Goal: Task Accomplishment & Management: Complete application form

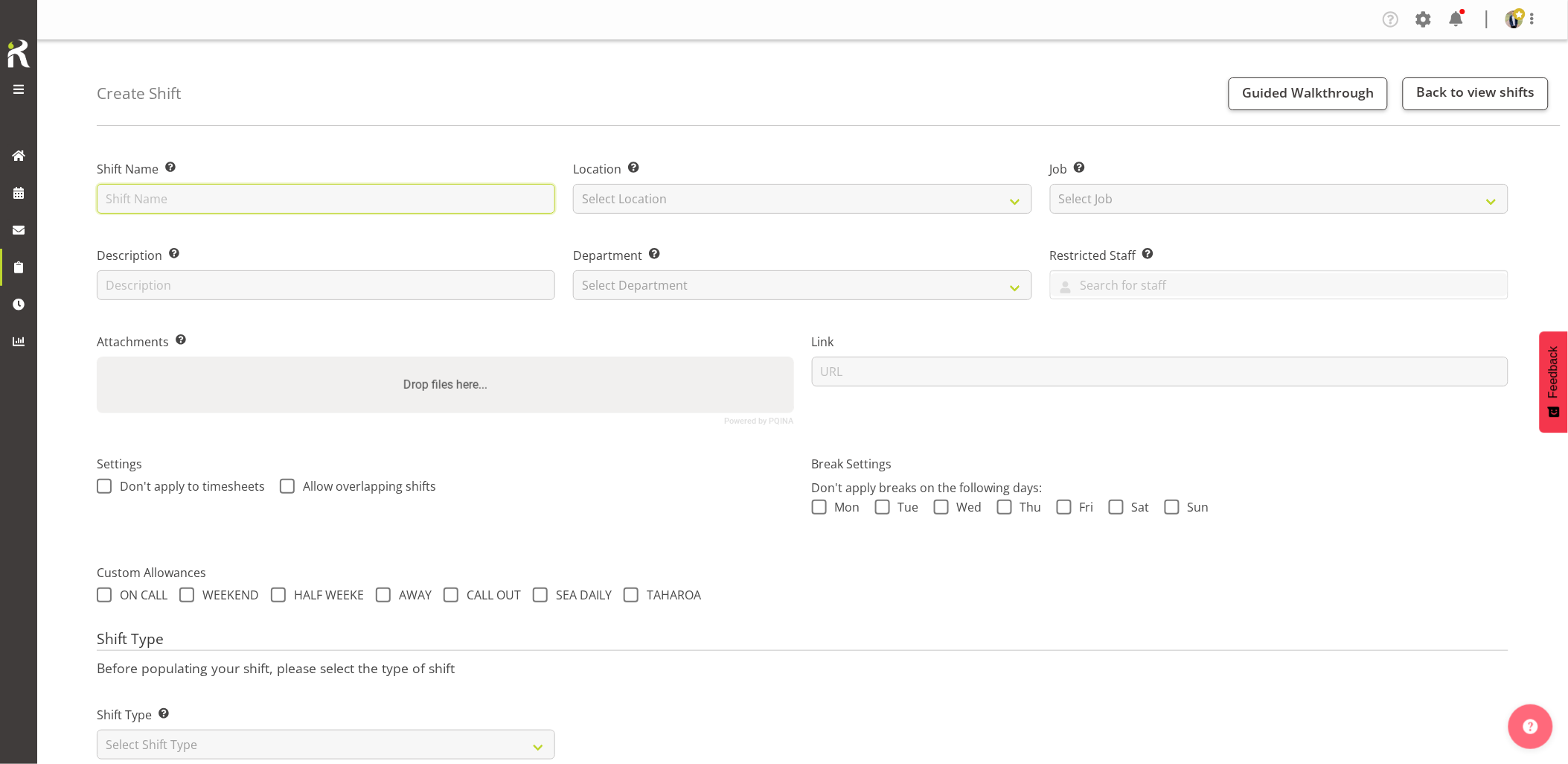
click at [243, 197] on input "text" at bounding box center [326, 199] width 459 height 30
type input "m"
type input "Omexom - Shutdown and collect the 2 x 300kVAs from [GEOGRAPHIC_DATA]. 7 Silvers…"
drag, startPoint x: 676, startPoint y: 198, endPoint x: 678, endPoint y: 208, distance: 10.2
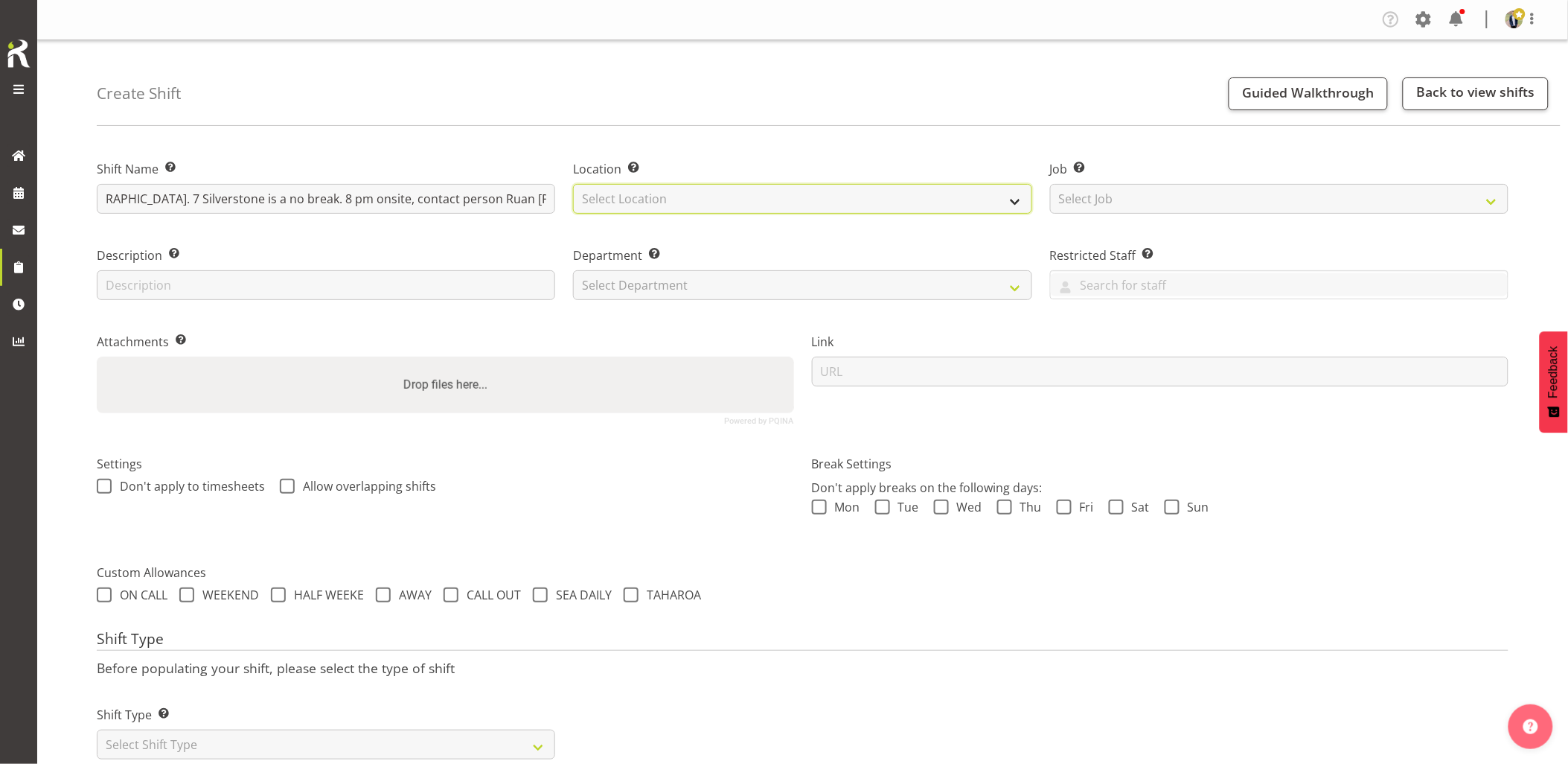
click at [676, 198] on select "Select Location [GEOGRAPHIC_DATA] [GEOGRAPHIC_DATA] GRS [GEOGRAPHIC_DATA] [GEOG…" at bounding box center [802, 199] width 459 height 30
select select "28"
click at [574, 184] on select "Select Location [GEOGRAPHIC_DATA] [GEOGRAPHIC_DATA] GRS [GEOGRAPHIC_DATA] [GEOG…" at bounding box center [802, 199] width 459 height 30
click at [1180, 197] on select "Select Job Create new job 1.1 GRS AKL RENTALS 1.1 GRS AKL RENTALS AC 1.1 GRS AK…" at bounding box center [1279, 199] width 459 height 30
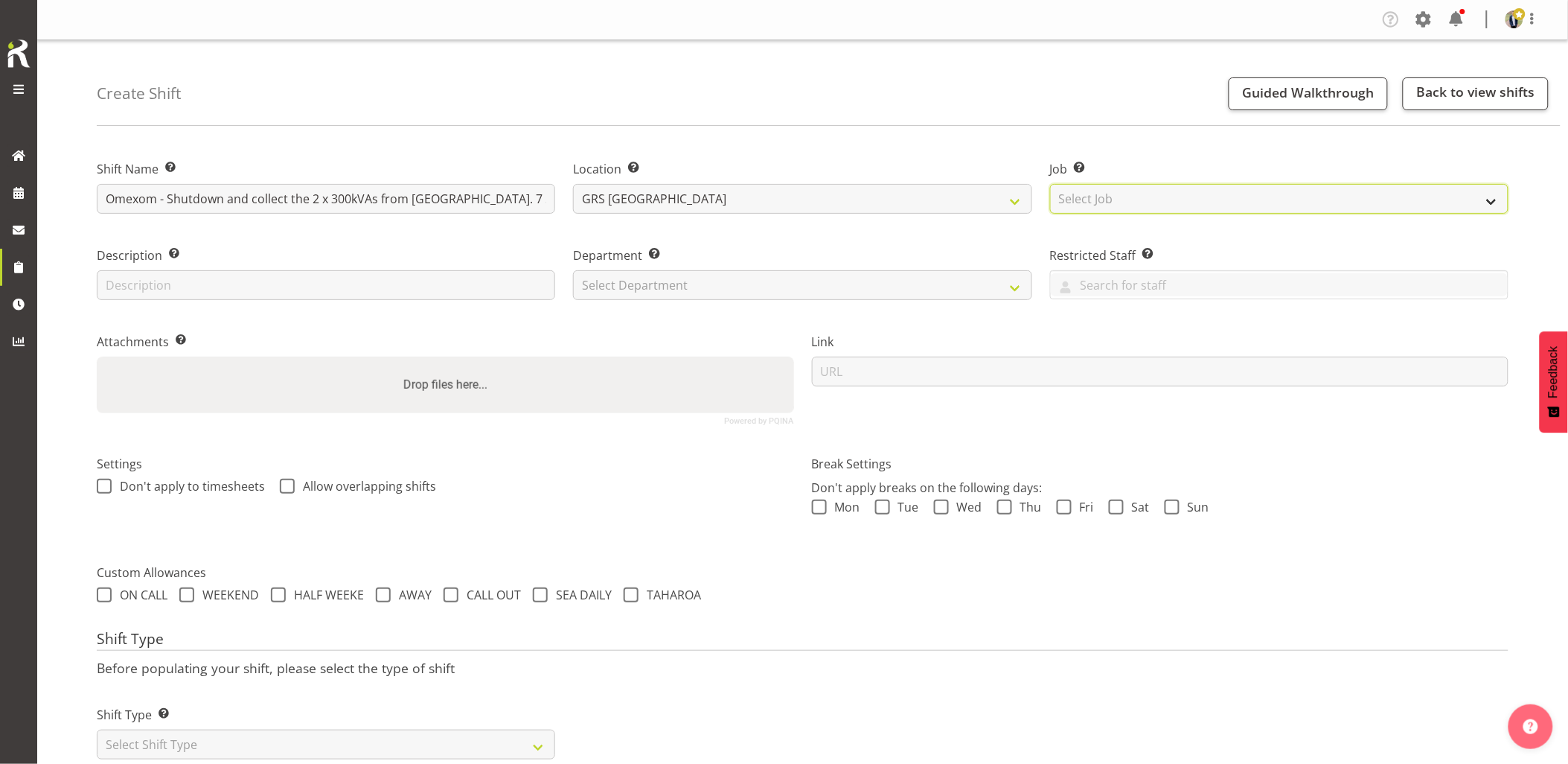
select select "7504"
click at [1050, 184] on select "Select Job Create new job 1.1 GRS AKL RENTALS 1.1 GRS AKL RENTALS AC 1.1 GRS AK…" at bounding box center [1279, 199] width 459 height 30
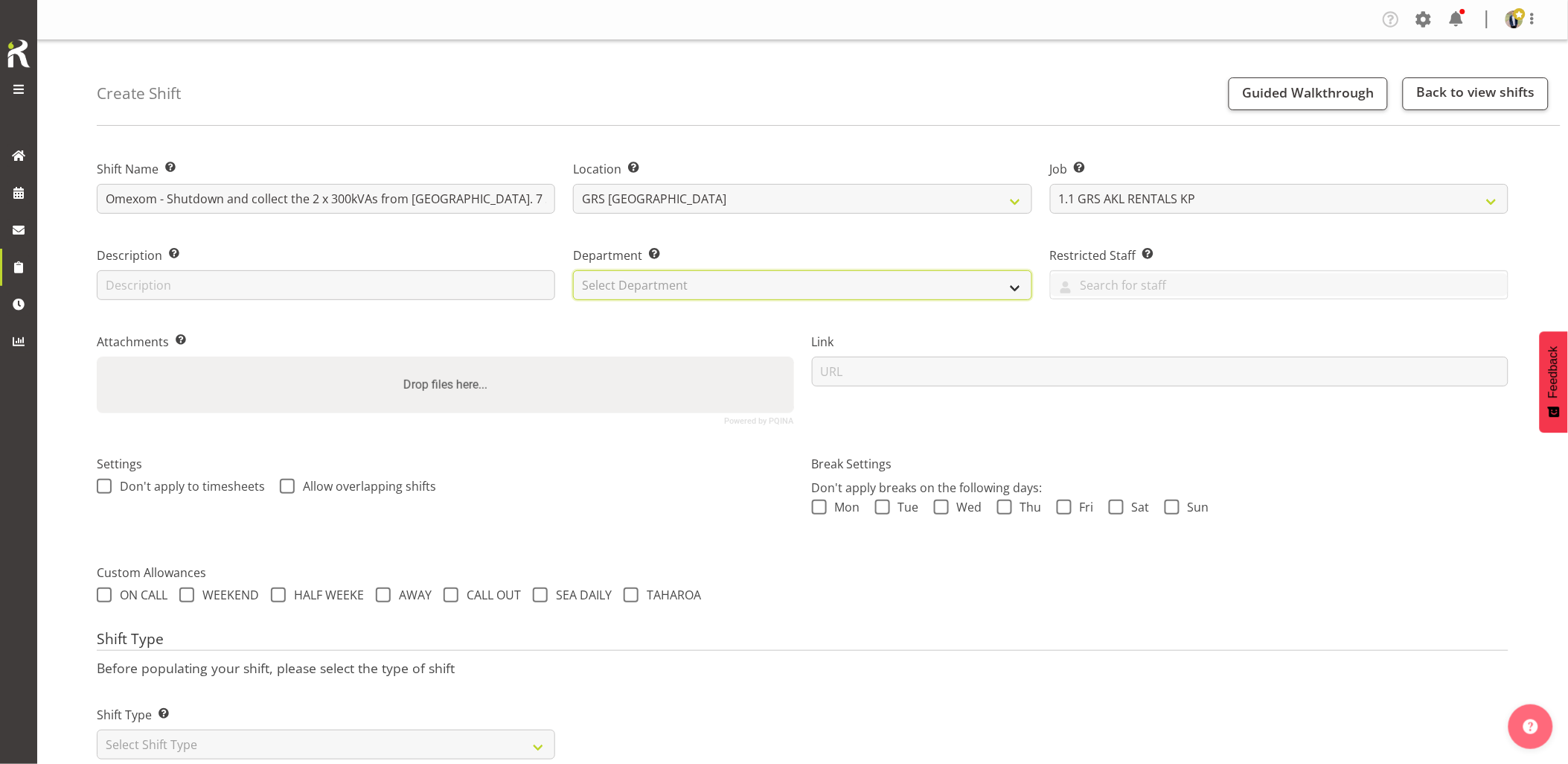
click at [745, 288] on select "Select Department GRS HIRE AKL GRS HIRE AKL GRS HIRE TGA GRS HIRE HST GRS SALES…" at bounding box center [802, 285] width 459 height 30
select select "20"
click at [574, 271] on select "Select Department GRS HIRE AKL GRS HIRE AKL GRS HIRE TGA GRS HIRE HST GRS SALES…" at bounding box center [802, 285] width 459 height 30
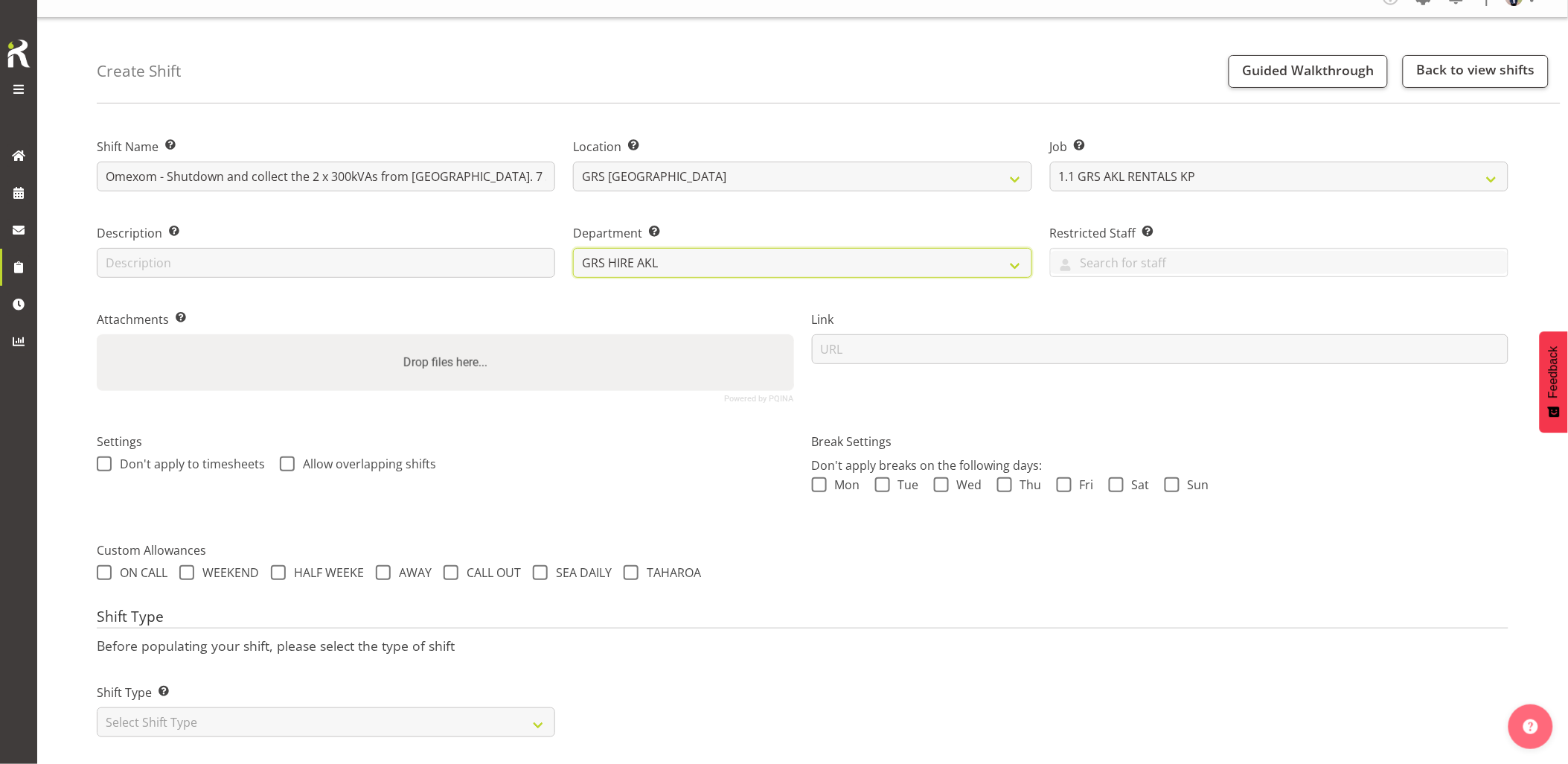
scroll to position [43, 0]
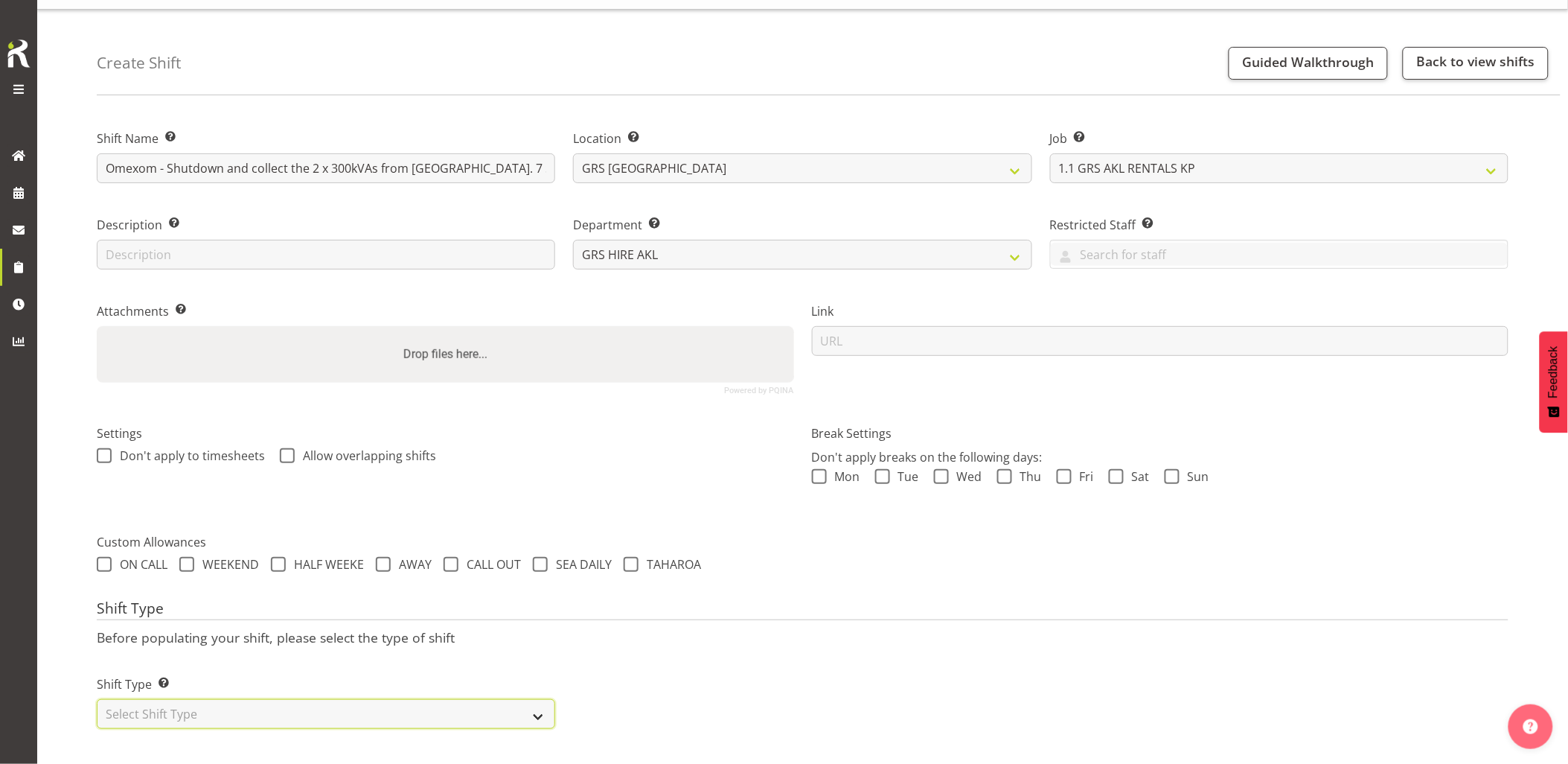
drag, startPoint x: 303, startPoint y: 706, endPoint x: 266, endPoint y: 695, distance: 38.6
click at [303, 706] on select "Select Shift Type One Off Shift Recurring Shift Rotating Shift" at bounding box center [326, 714] width 459 height 30
select select "one_off"
click at [97, 700] on select "Select Shift Type One Off Shift Recurring Shift Rotating Shift" at bounding box center [326, 714] width 459 height 30
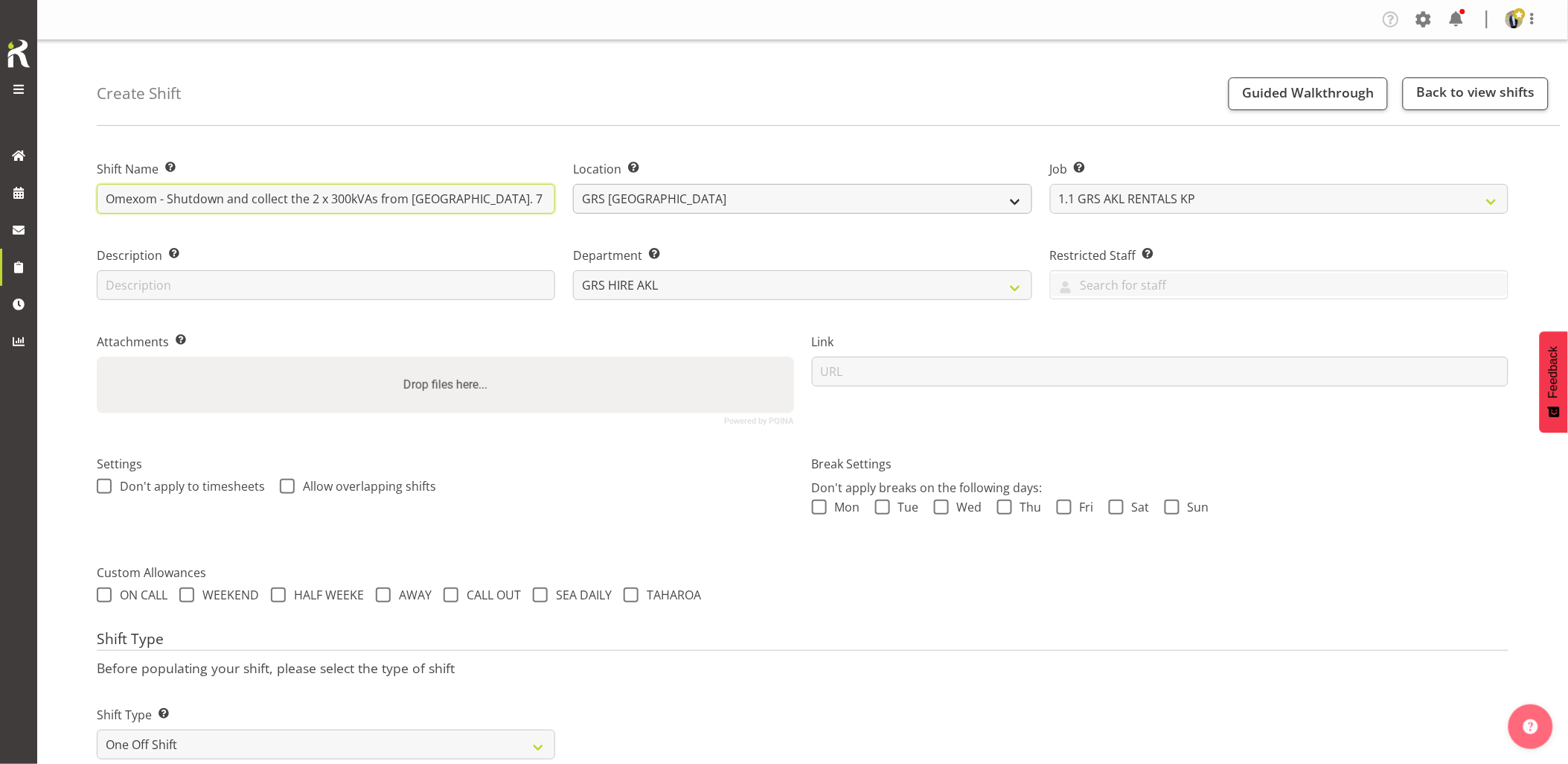
scroll to position [0, 343]
drag, startPoint x: 352, startPoint y: 199, endPoint x: 839, endPoint y: 244, distance: 489.1
click at [908, 199] on div "Shift Name Enter a name for the shift (e.g. Day Shift). Omexom - Shutdown and c…" at bounding box center [803, 287] width 1430 height 295
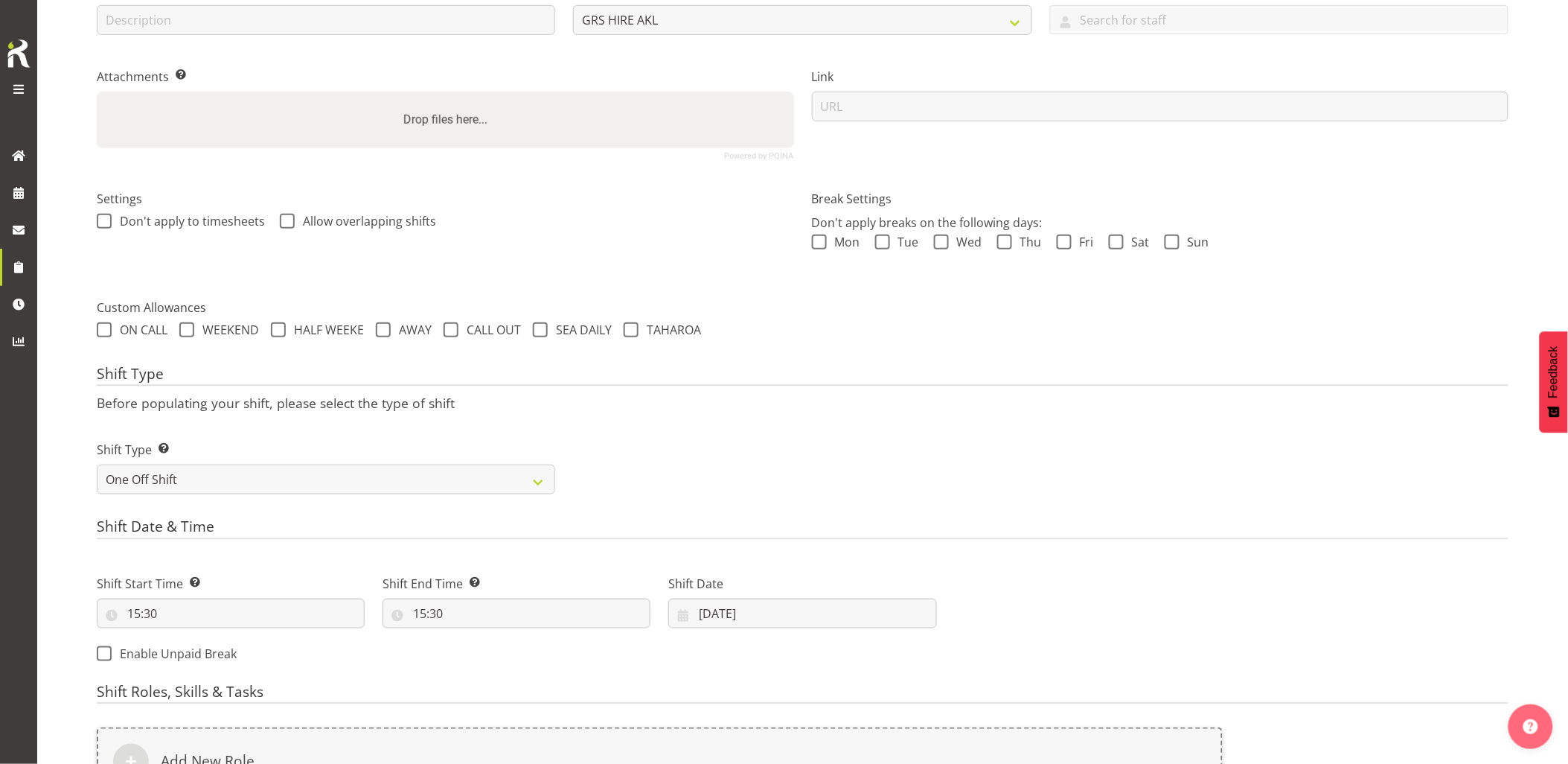
scroll to position [413, 0]
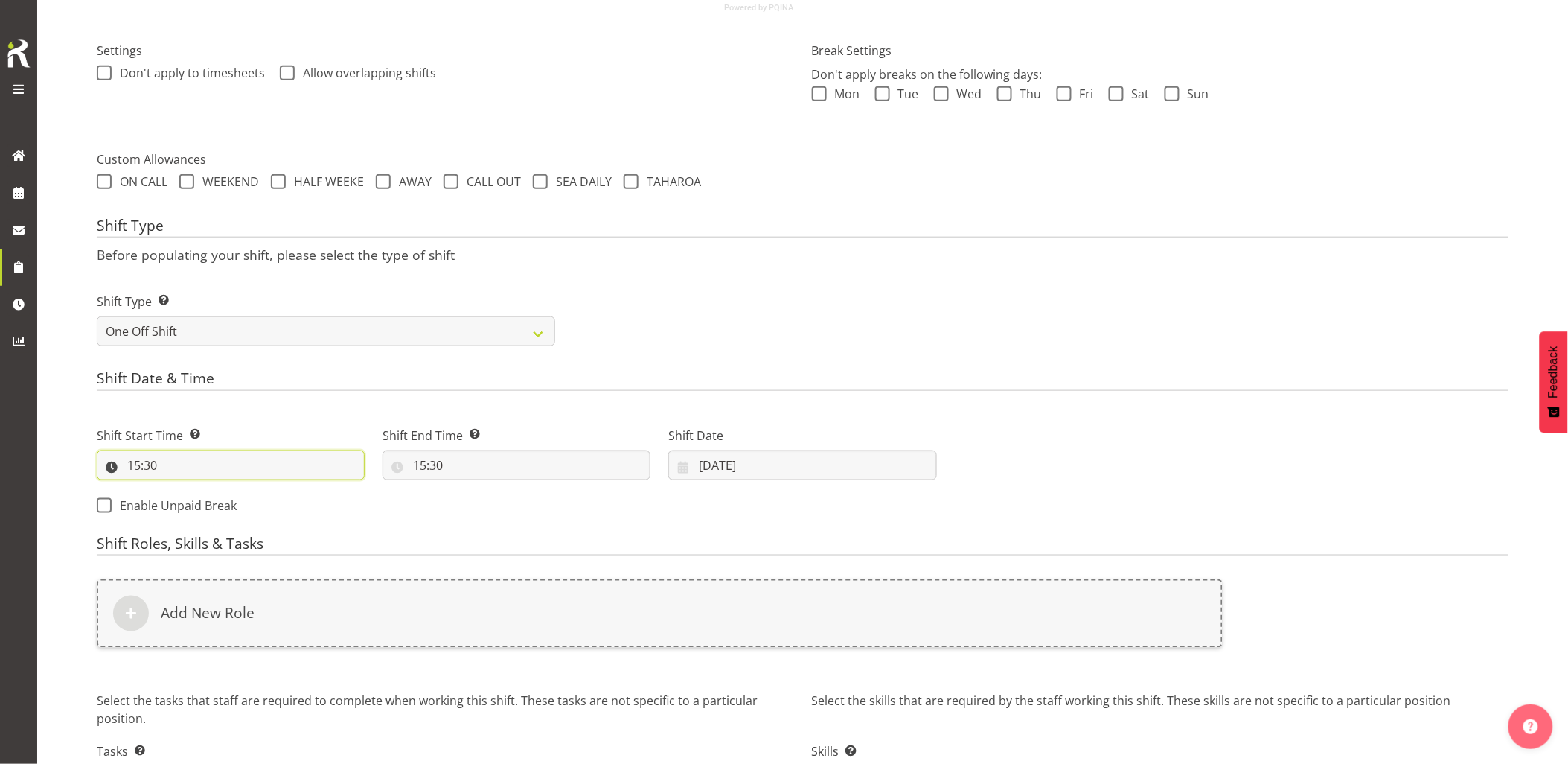
click at [239, 472] on input "15:30" at bounding box center [231, 466] width 268 height 30
drag, startPoint x: 193, startPoint y: 511, endPoint x: 193, endPoint y: 501, distance: 10.0
click at [193, 511] on select "00 01 02 03 04 05 06 07 08 09 10 11 12 13 14 15 16 17 18 19 20 21 22 23" at bounding box center [198, 504] width 34 height 30
select select "20"
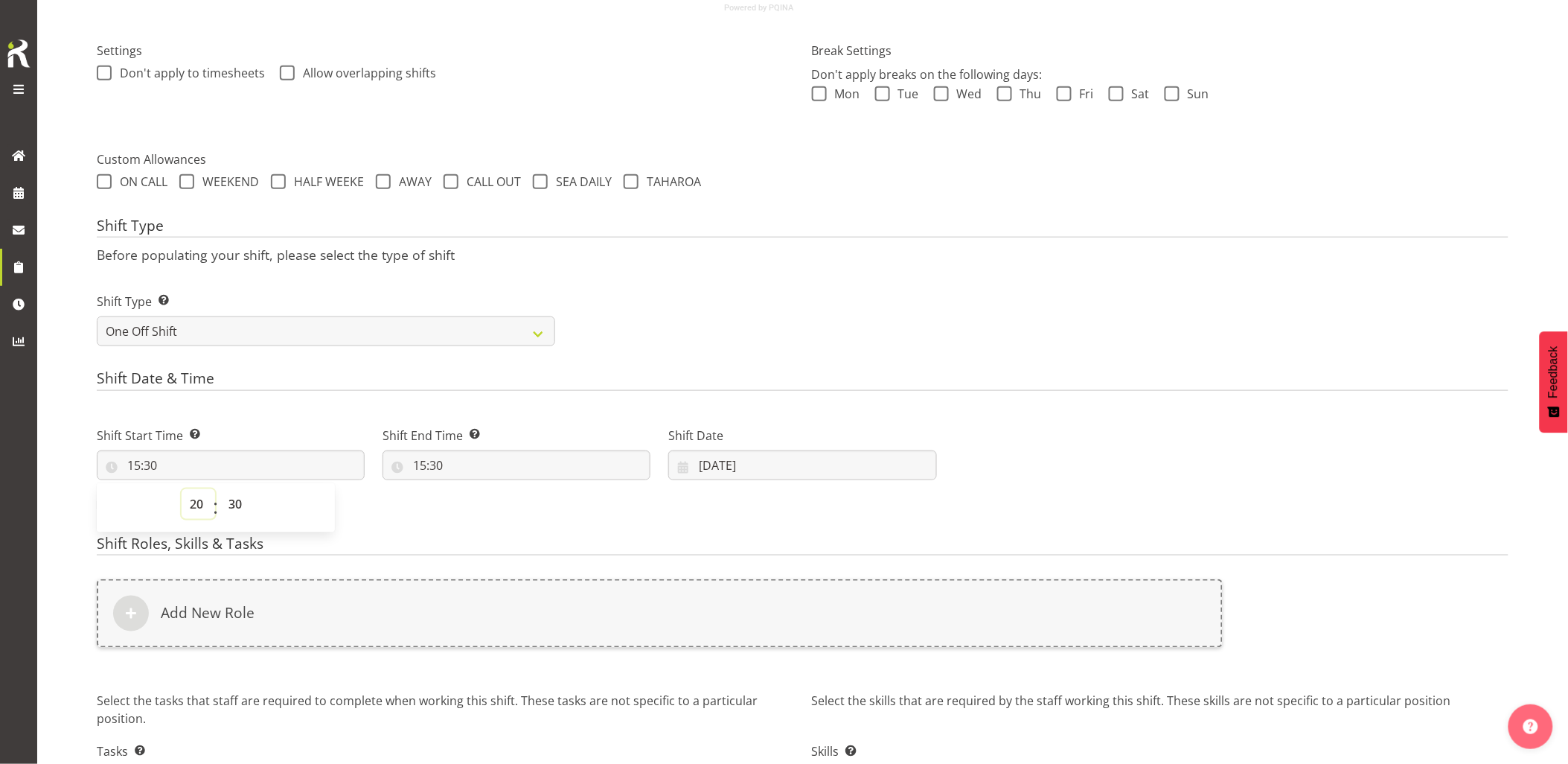
click at [181, 490] on select "00 01 02 03 04 05 06 07 08 09 10 11 12 13 14 15 16 17 18 19 20 21 22 23" at bounding box center [198, 504] width 34 height 30
type input "20:30"
click at [203, 502] on select "00 01 02 03 04 05 06 07 08 09 10 11 12 13 14 15 16 17 18 19 20 21 22 23" at bounding box center [198, 504] width 34 height 30
select select "19"
click at [181, 490] on select "00 01 02 03 04 05 06 07 08 09 10 11 12 13 14 15 16 17 18 19 20 21 22 23" at bounding box center [198, 504] width 34 height 30
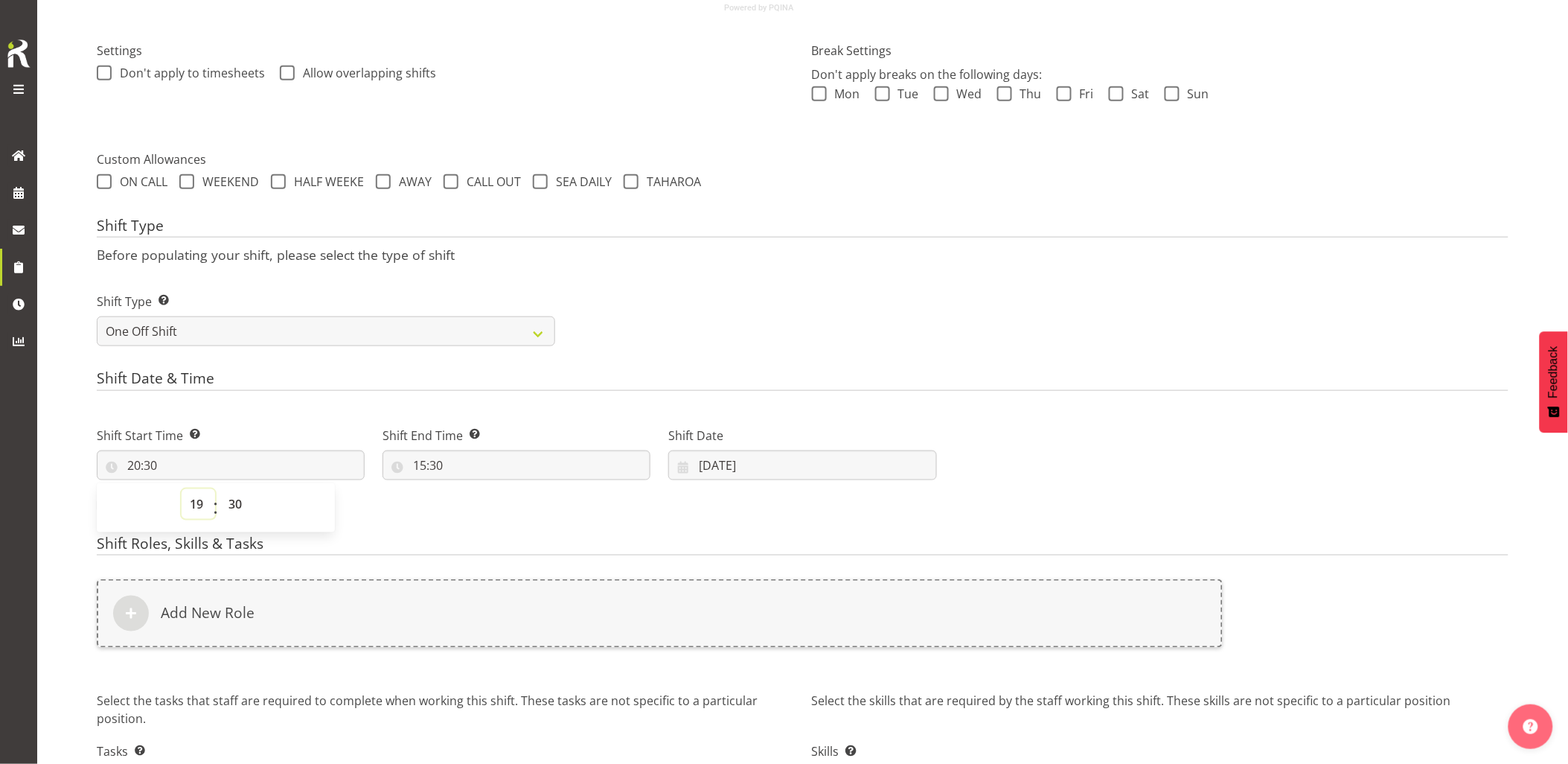
type input "19:30"
click at [194, 463] on input "19:30" at bounding box center [231, 466] width 268 height 30
click at [192, 509] on select "00 01 02 03 04 05 06 07 08 09 10 11 12 13 14 15 16 17 18 19 20 21 22 23" at bounding box center [198, 504] width 34 height 30
click at [181, 490] on select "00 01 02 03 04 05 06 07 08 09 10 11 12 13 14 15 16 17 18 19 20 21 22 23" at bounding box center [198, 504] width 34 height 30
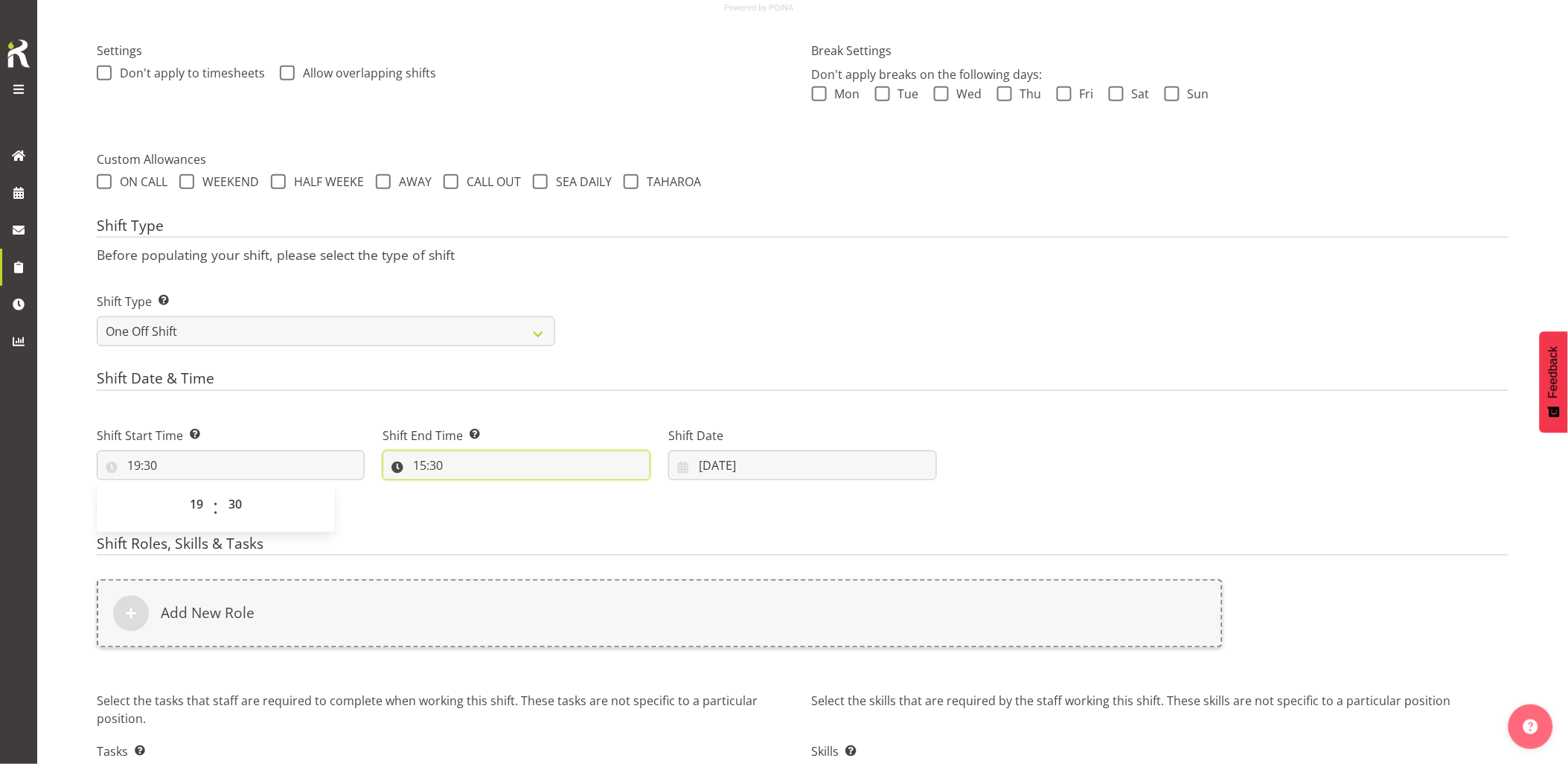
click at [478, 469] on input "15:30" at bounding box center [516, 466] width 268 height 30
click at [487, 500] on select "00 01 02 03 04 05 06 07 08 09 10 11 12 13 14 15 16 17 18 19 20 21 22 23" at bounding box center [484, 504] width 34 height 30
select select "22"
click at [468, 490] on select "00 01 02 03 04 05 06 07 08 09 10 11 12 13 14 15 16 17 18 19 20 21 22 23" at bounding box center [484, 504] width 34 height 30
type input "22:30"
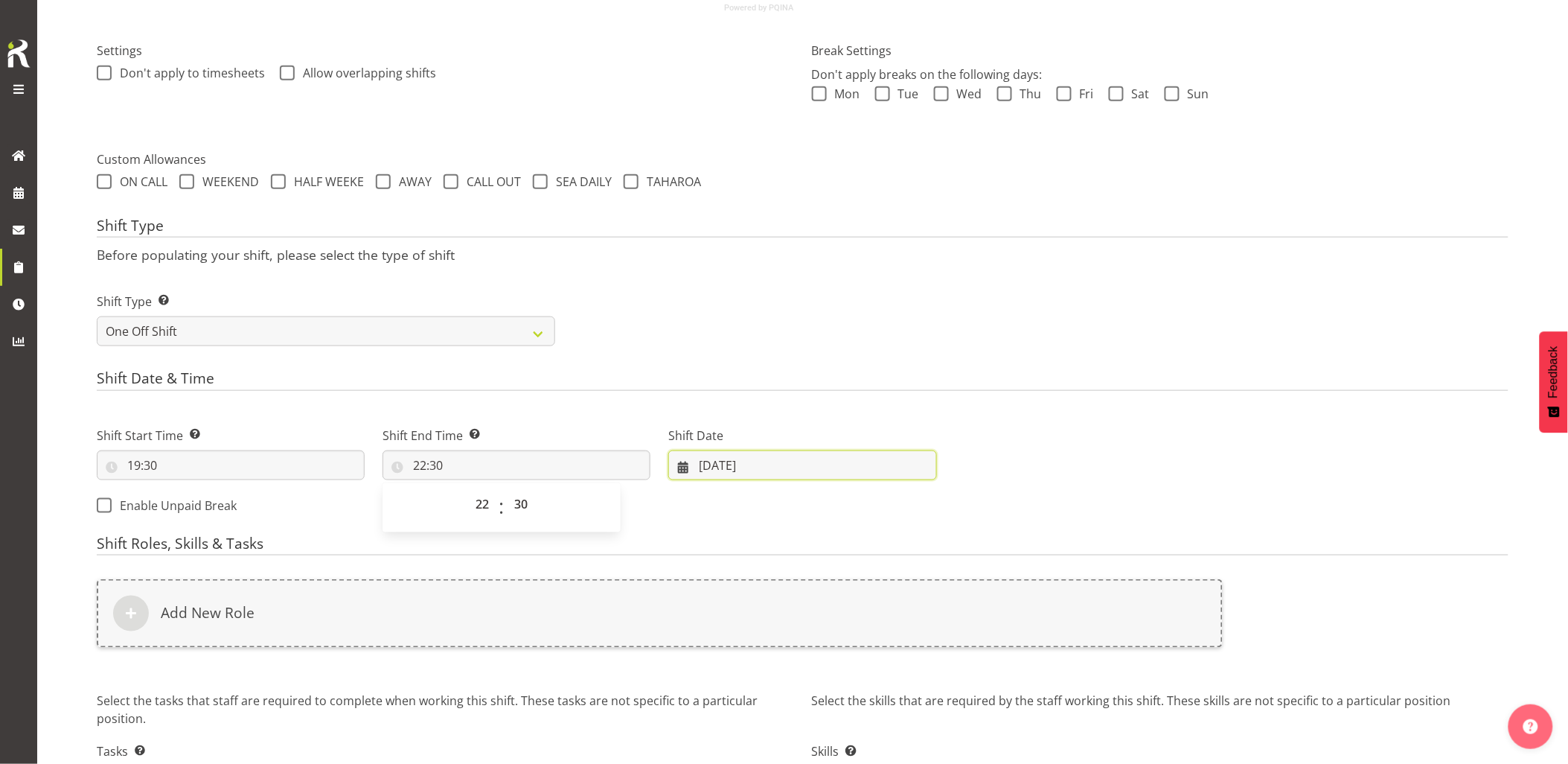
click at [760, 456] on input "[DATE]" at bounding box center [802, 466] width 268 height 30
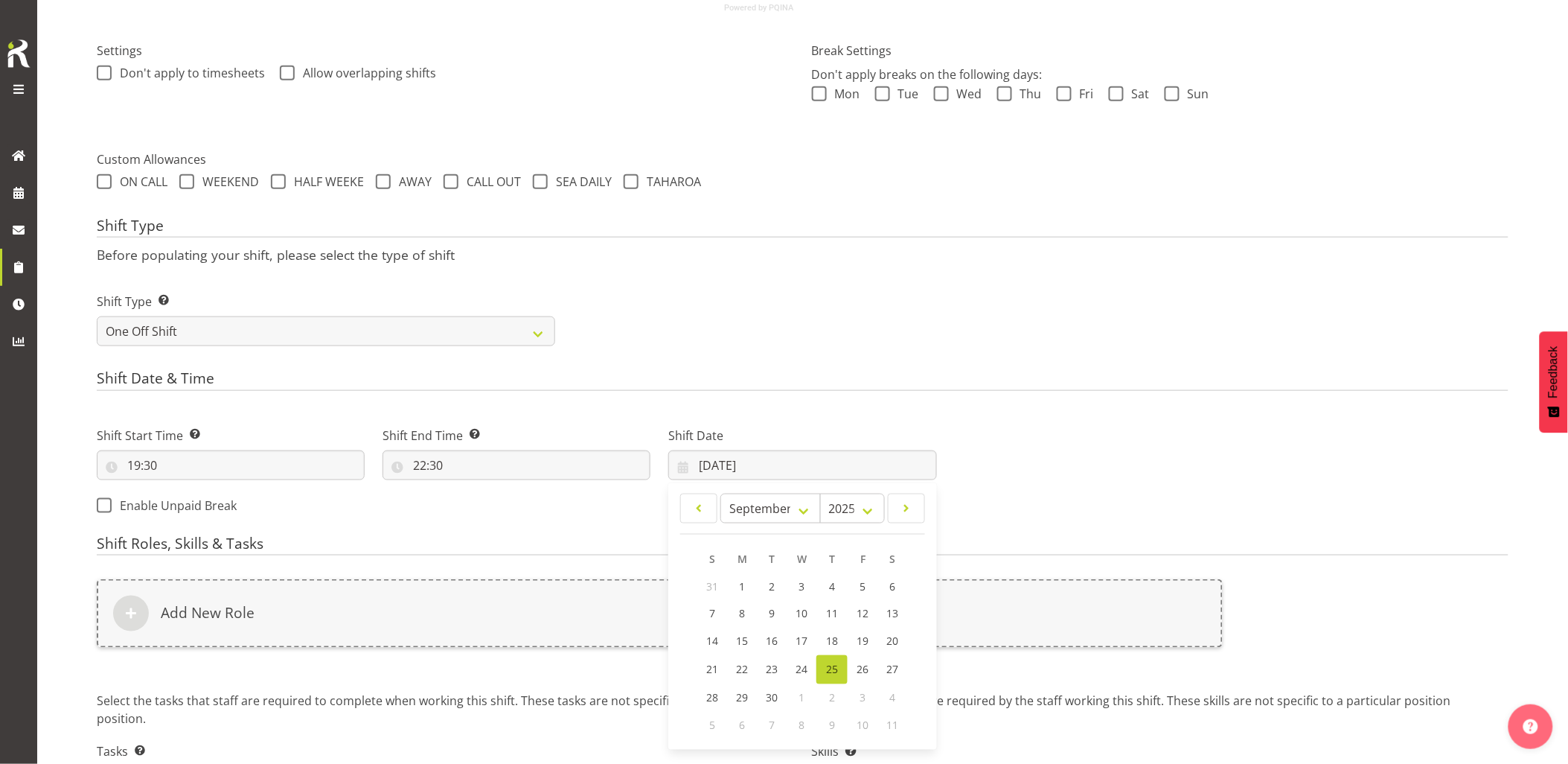
click at [1185, 433] on div "Next Shifts" at bounding box center [1231, 467] width 572 height 121
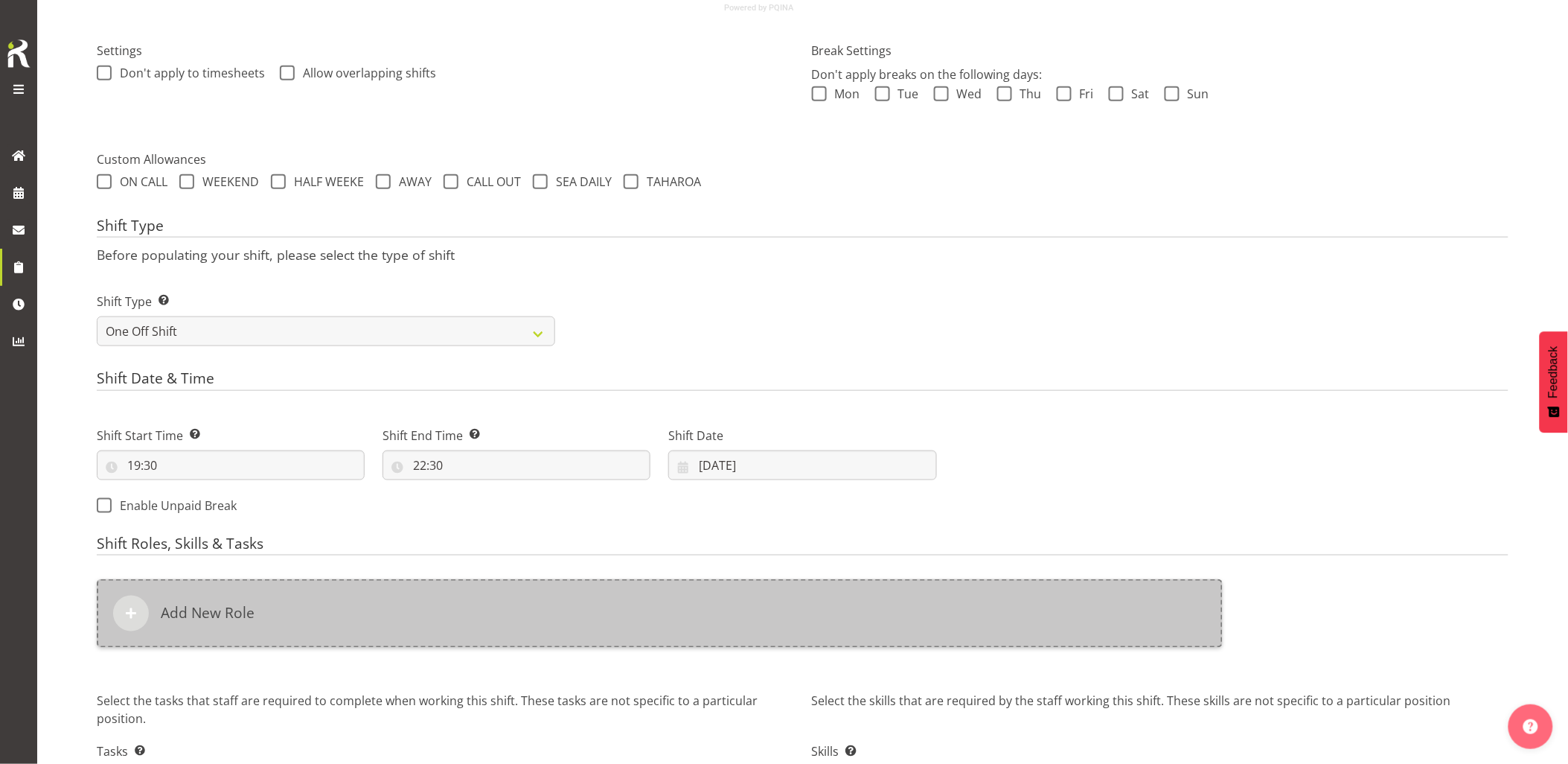
click at [807, 608] on div "Add New Role" at bounding box center [660, 613] width 1126 height 68
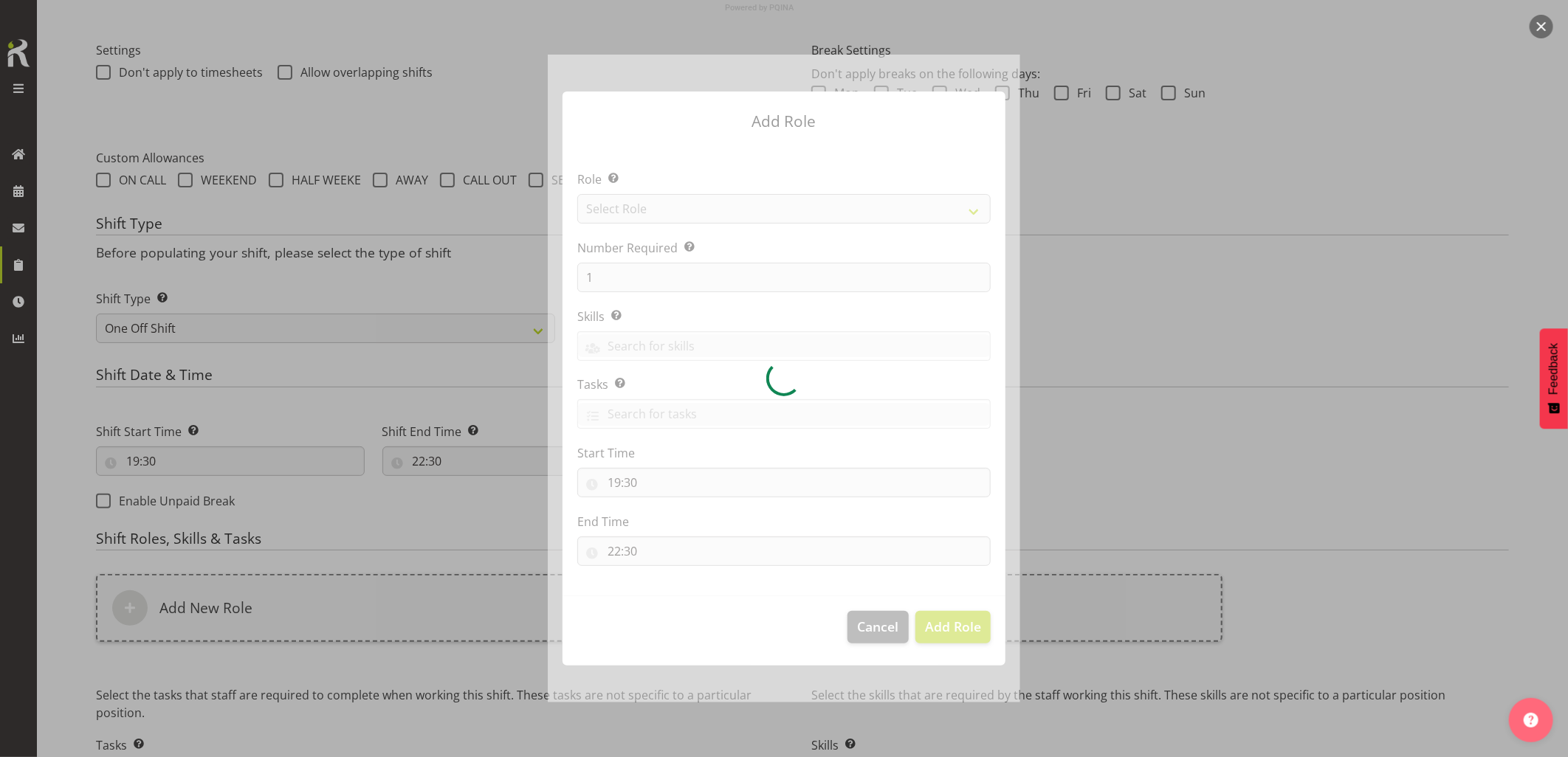
click at [640, 212] on div at bounding box center [784, 378] width 473 height 647
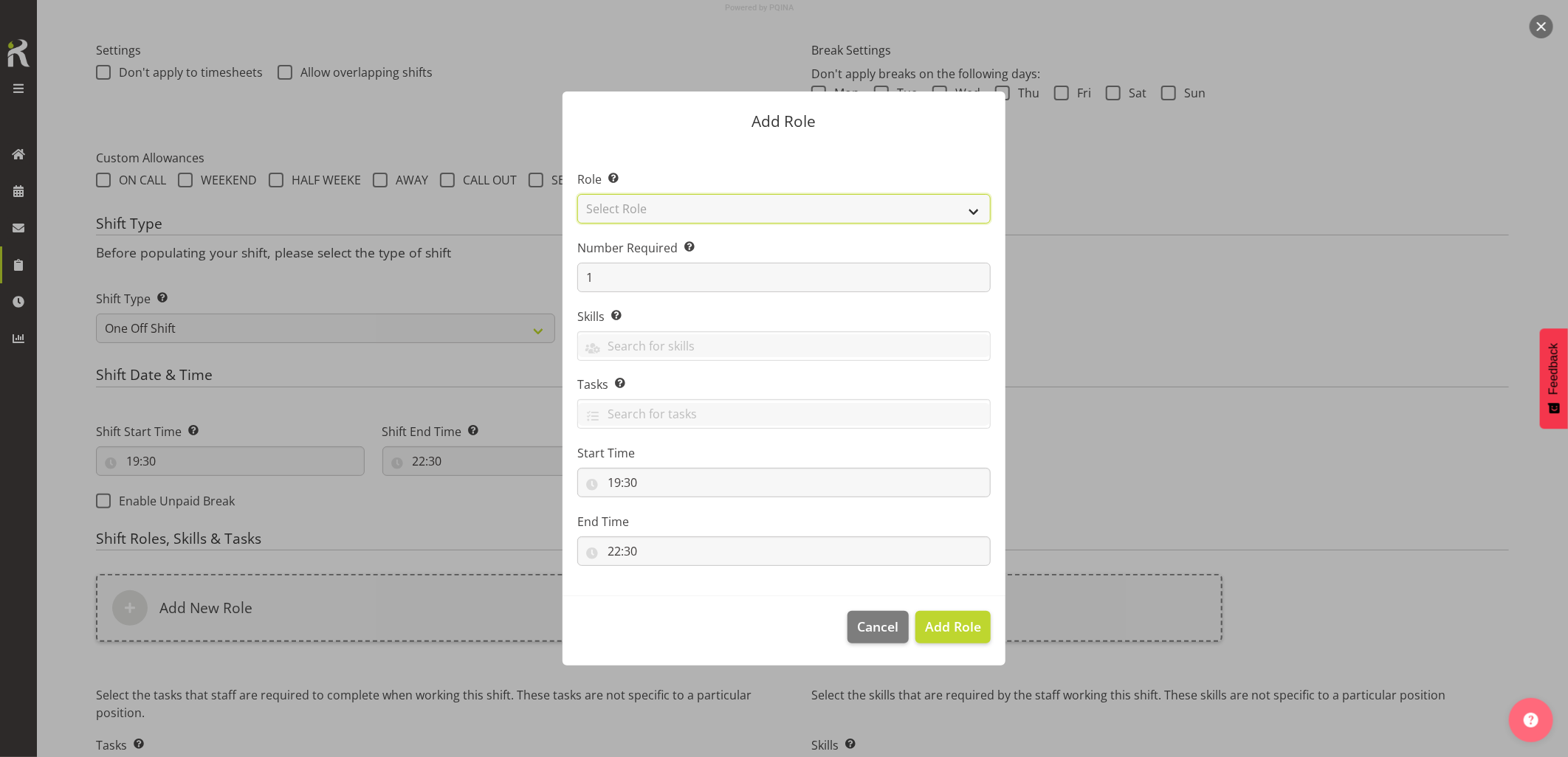
click at [645, 212] on select "Select Role Account Manager Electrician Engineering GM HSEQ manager MECH Mechan…" at bounding box center [784, 209] width 414 height 29
select select "21"
click at [578, 194] on select "Select Role Account Manager Electrician Engineering GM HSEQ manager MECH Mechan…" at bounding box center [784, 209] width 414 height 29
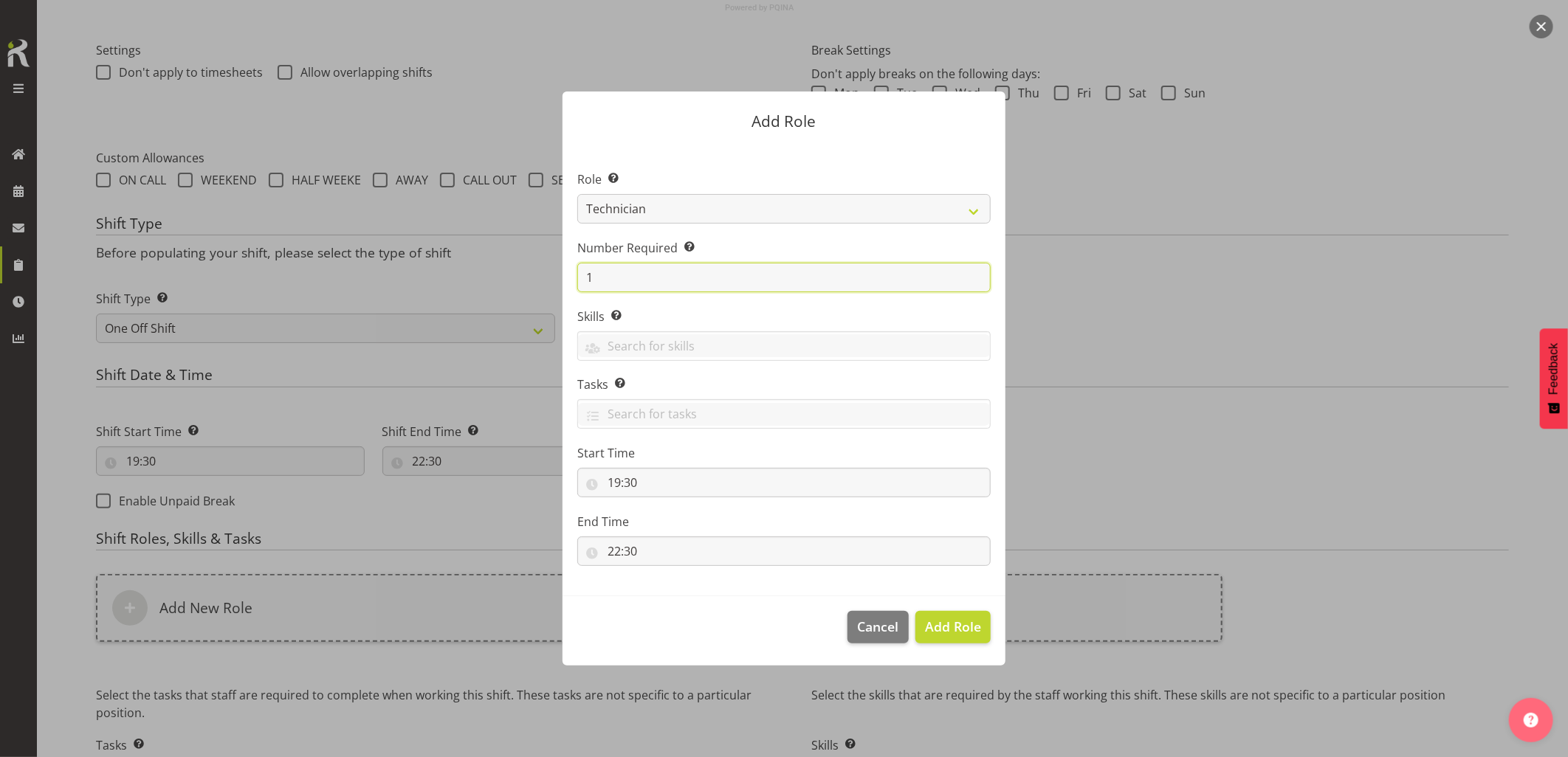
click at [575, 269] on section "Role Select the role you wish to add to the shift. Account Manager Electrician …" at bounding box center [784, 370] width 443 height 452
type input "2"
click at [949, 614] on button "Add 2 Roles" at bounding box center [944, 626] width 93 height 32
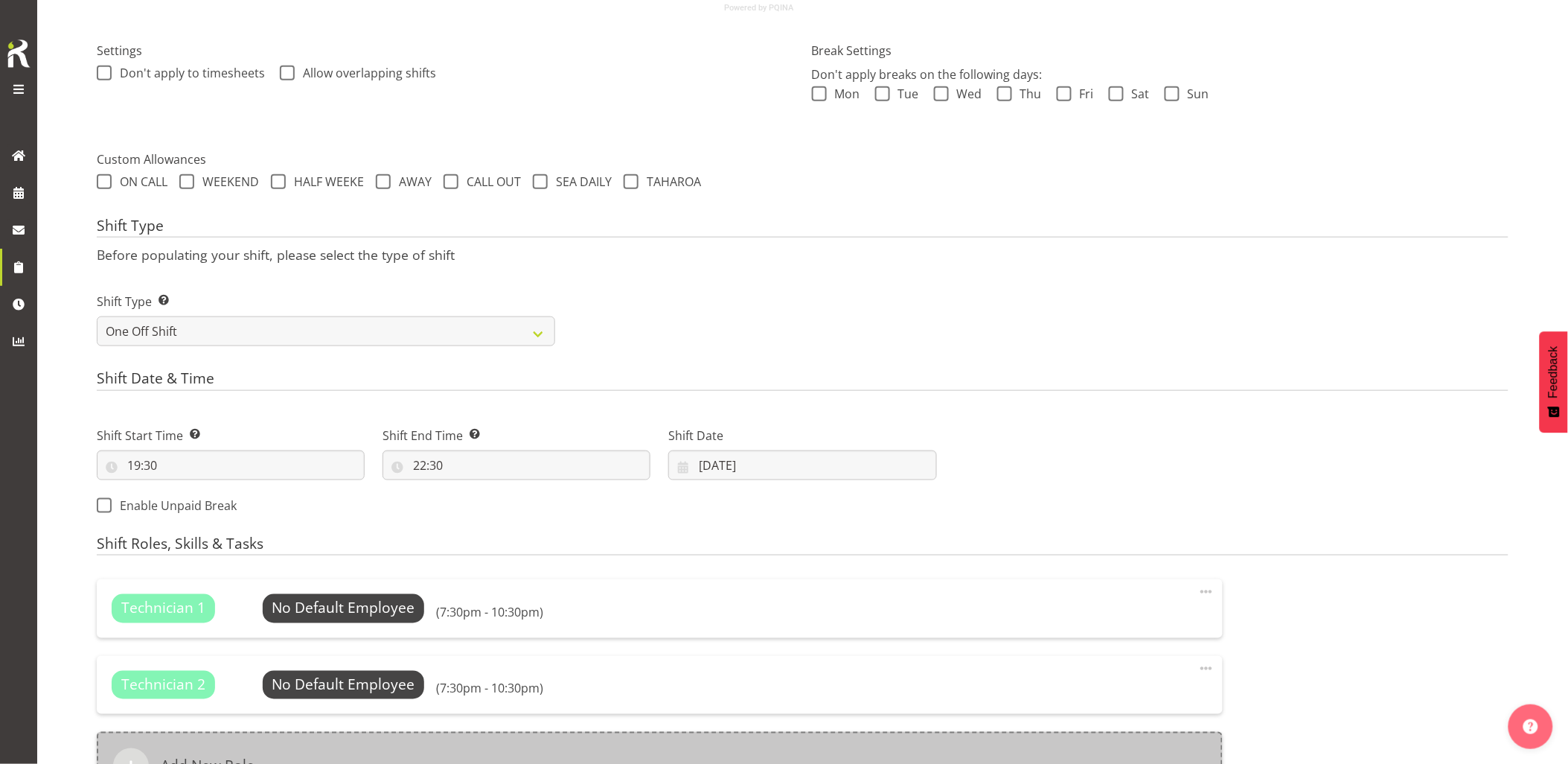
click at [792, 754] on div "Add New Role" at bounding box center [660, 766] width 1126 height 68
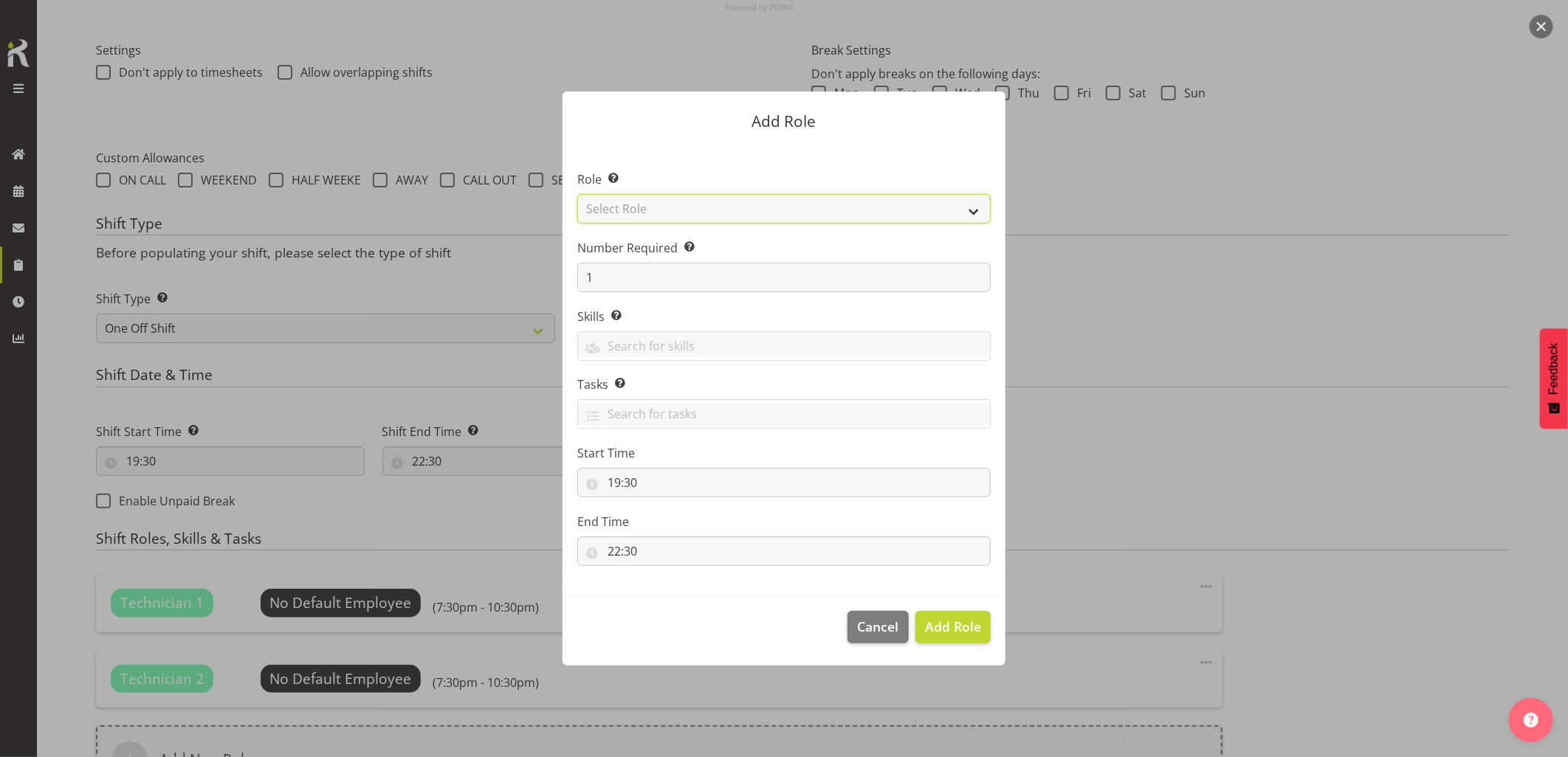
click at [669, 212] on select "Select Role Account Manager Electrician Engineering GM HSEQ manager MECH Mechan…" at bounding box center [784, 209] width 414 height 29
select select "20"
click at [578, 194] on select "Select Role Account Manager Electrician Engineering GM HSEQ manager MECH Mechan…" at bounding box center [784, 209] width 414 height 29
click at [964, 632] on span "Add Role" at bounding box center [953, 626] width 56 height 18
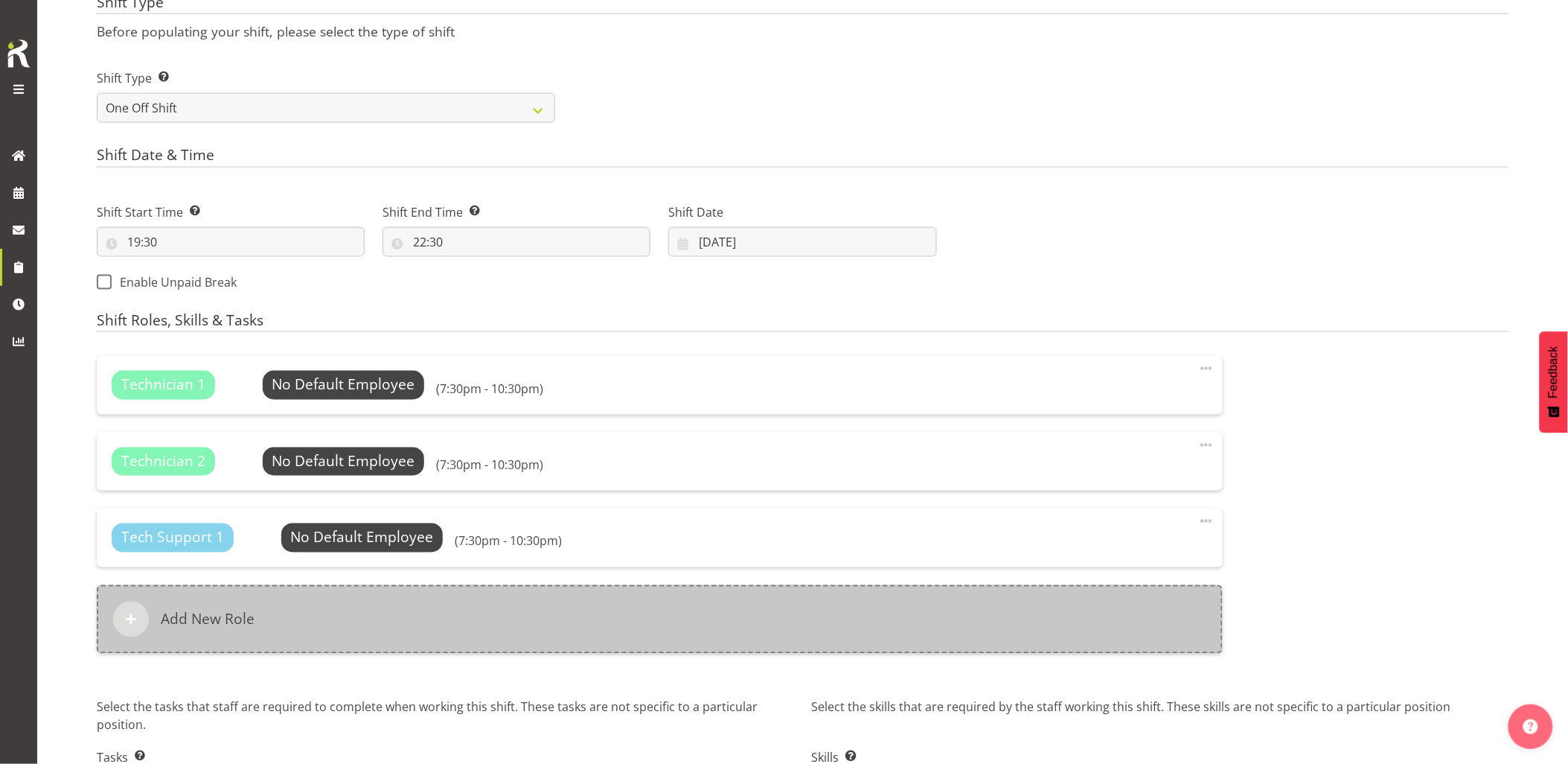
scroll to position [748, 0]
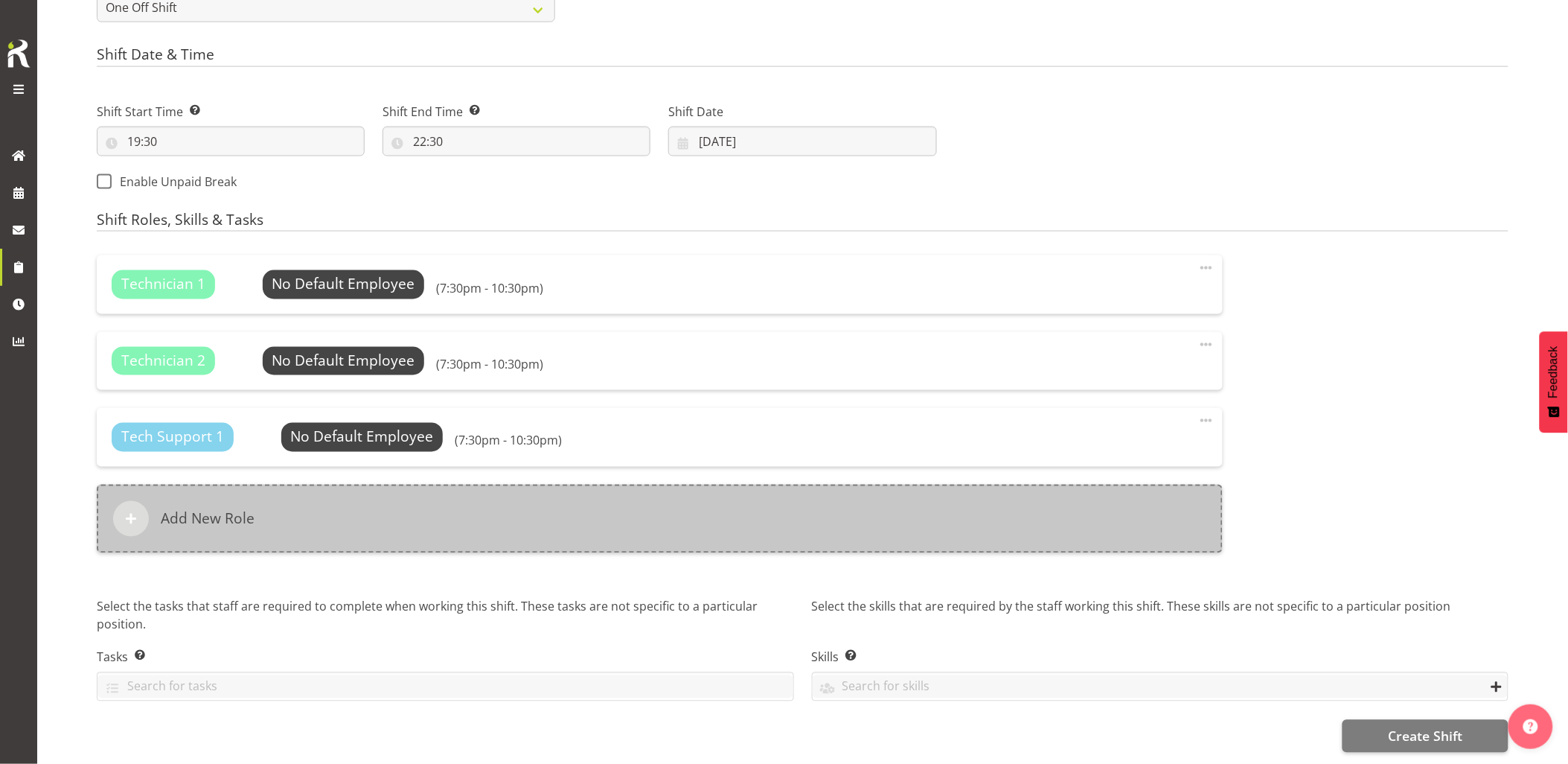
click at [495, 514] on div "Add New Role" at bounding box center [660, 518] width 1126 height 68
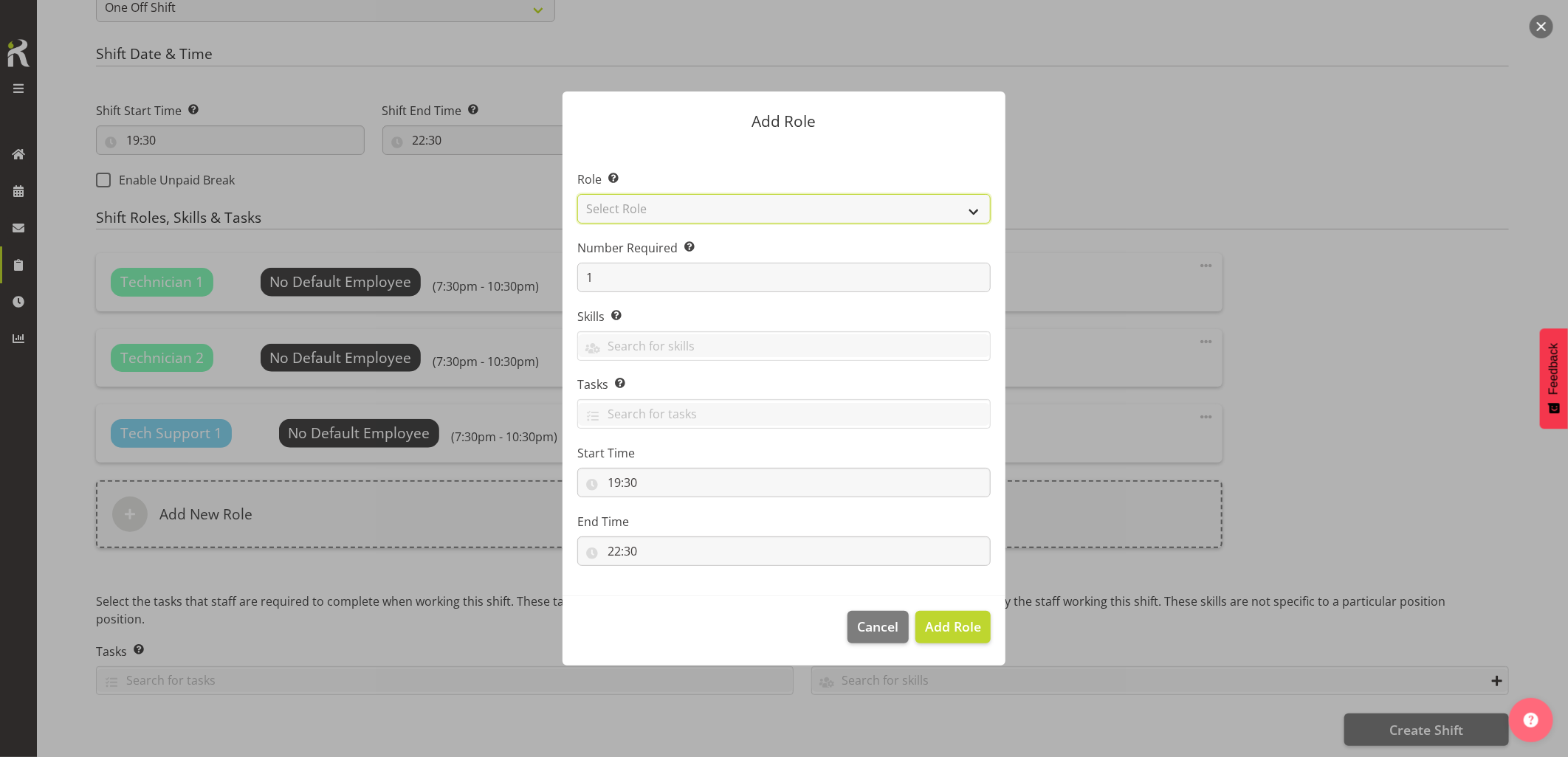
drag, startPoint x: 632, startPoint y: 212, endPoint x: 641, endPoint y: 212, distance: 9.0
click at [634, 212] on select "Select Role Account Manager Electrician Engineering GM HSEQ manager MECH Mechan…" at bounding box center [784, 209] width 414 height 29
select select "27"
click at [578, 194] on select "Select Role Account Manager Electrician Engineering GM HSEQ manager MECH Mechan…" at bounding box center [784, 209] width 414 height 29
click at [940, 629] on span "Add Role" at bounding box center [953, 626] width 56 height 18
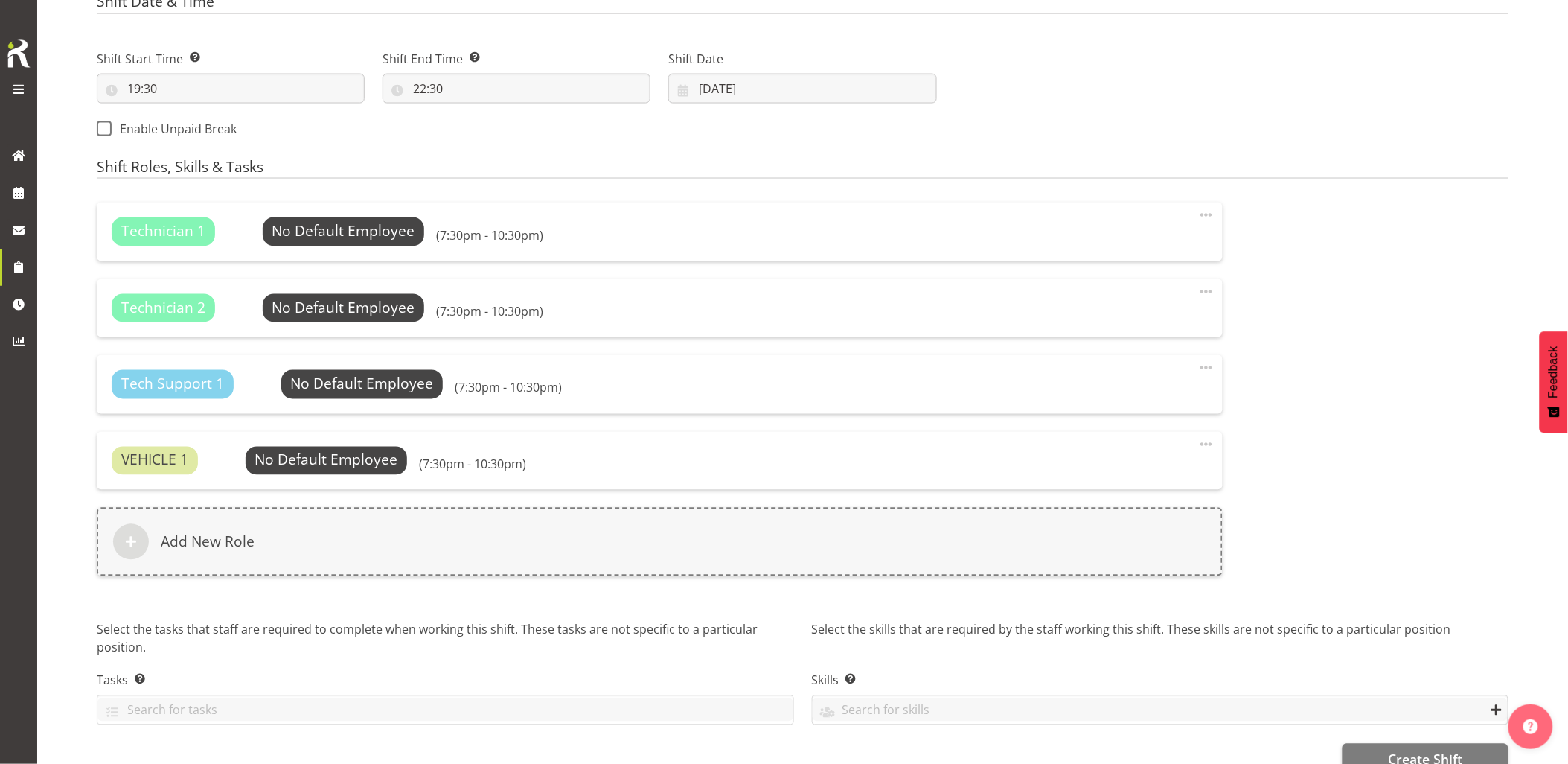
scroll to position [824, 0]
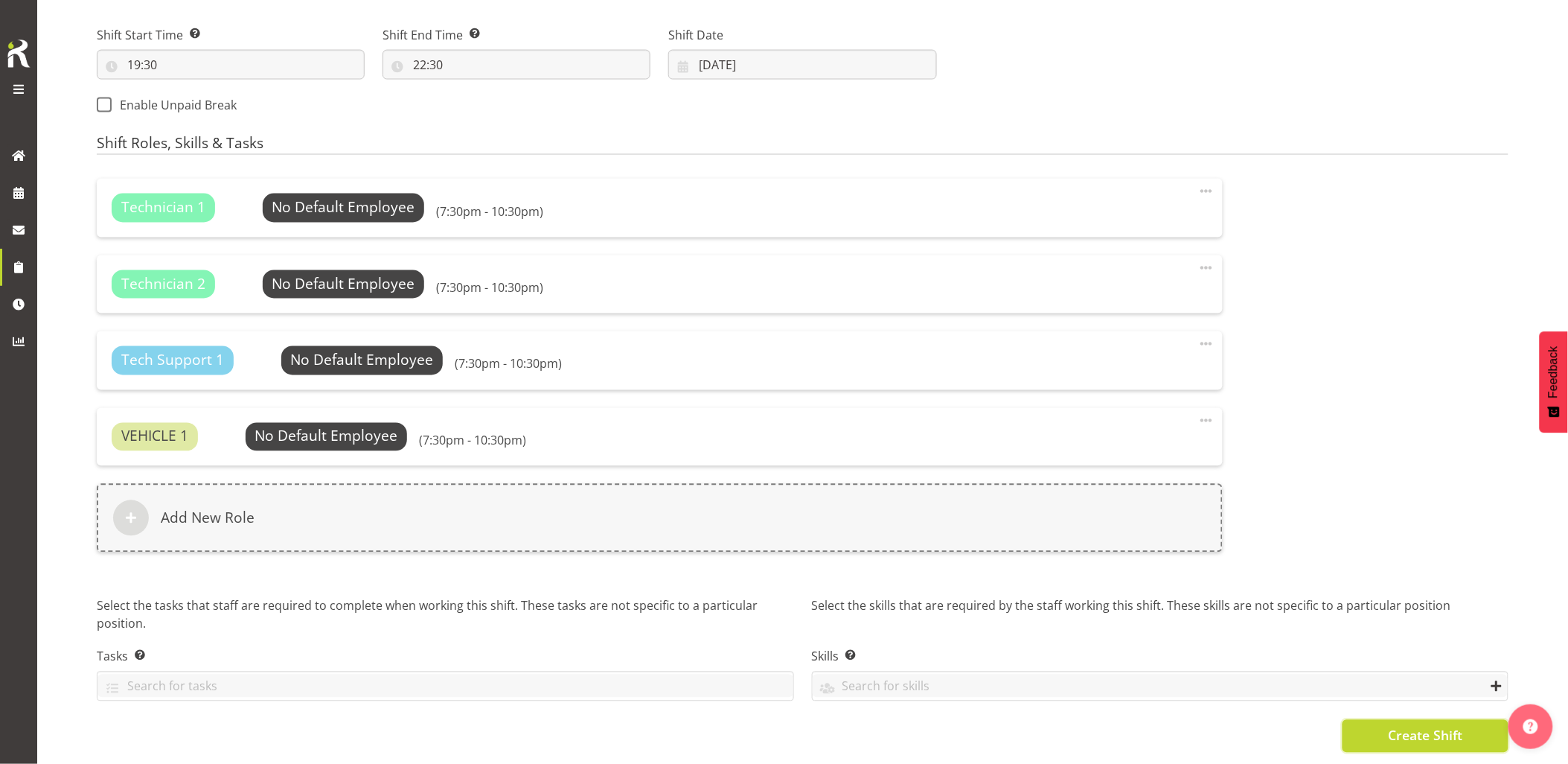
click at [1381, 723] on button "Create Shift" at bounding box center [1426, 736] width 166 height 33
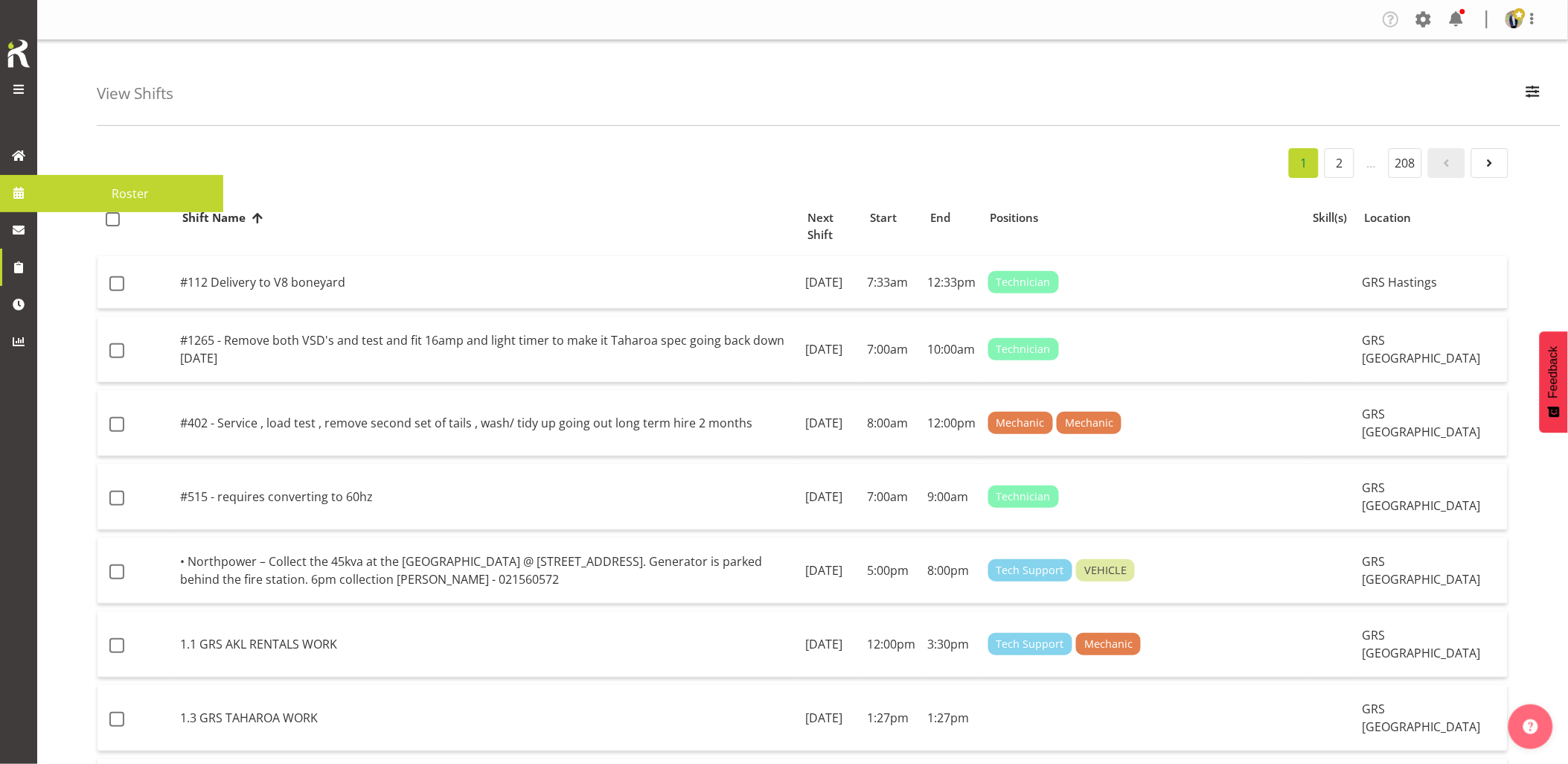
click at [17, 199] on span at bounding box center [19, 192] width 23 height 23
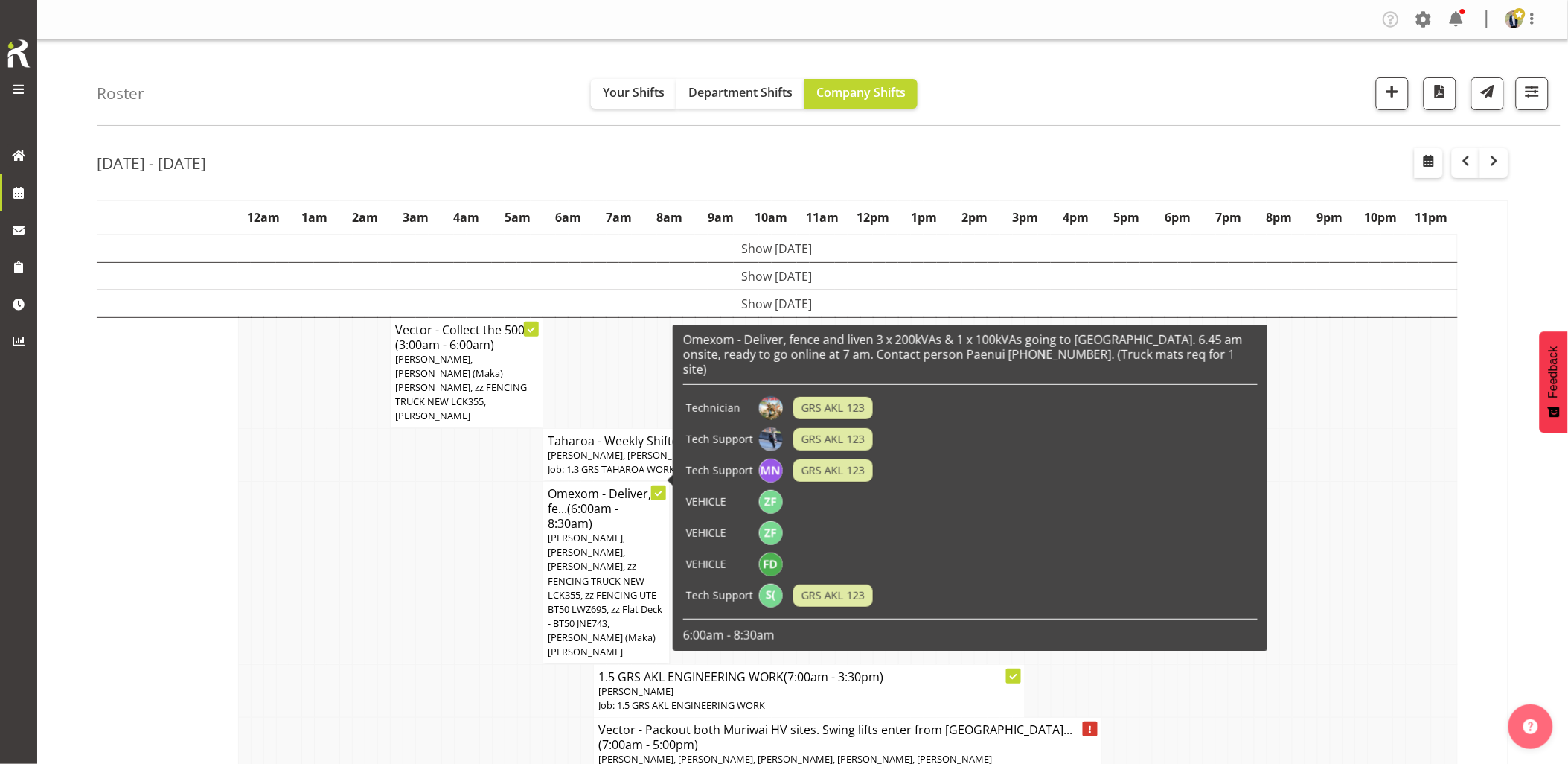
click at [405, 517] on td at bounding box center [409, 572] width 13 height 183
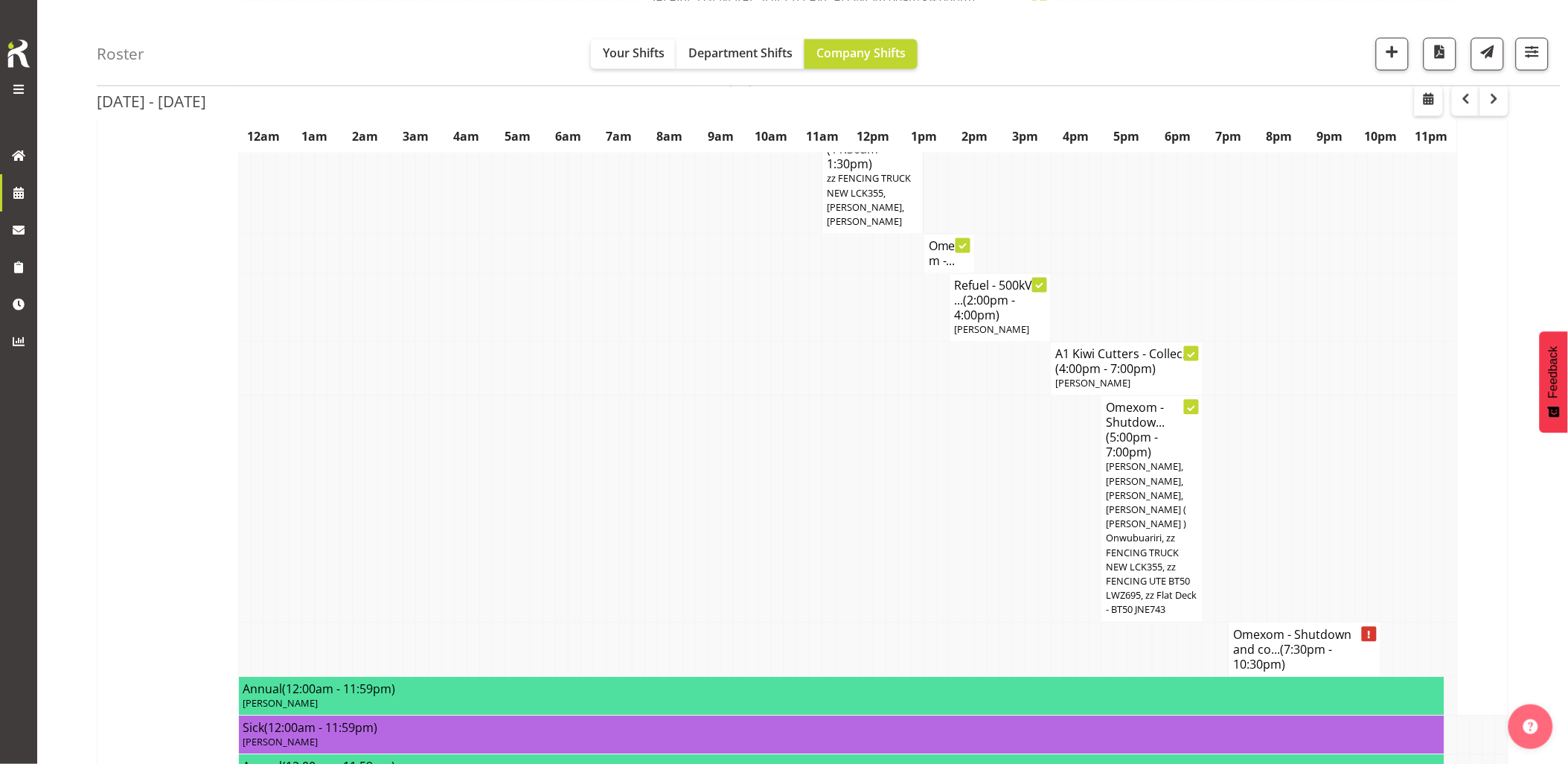
scroll to position [993, 0]
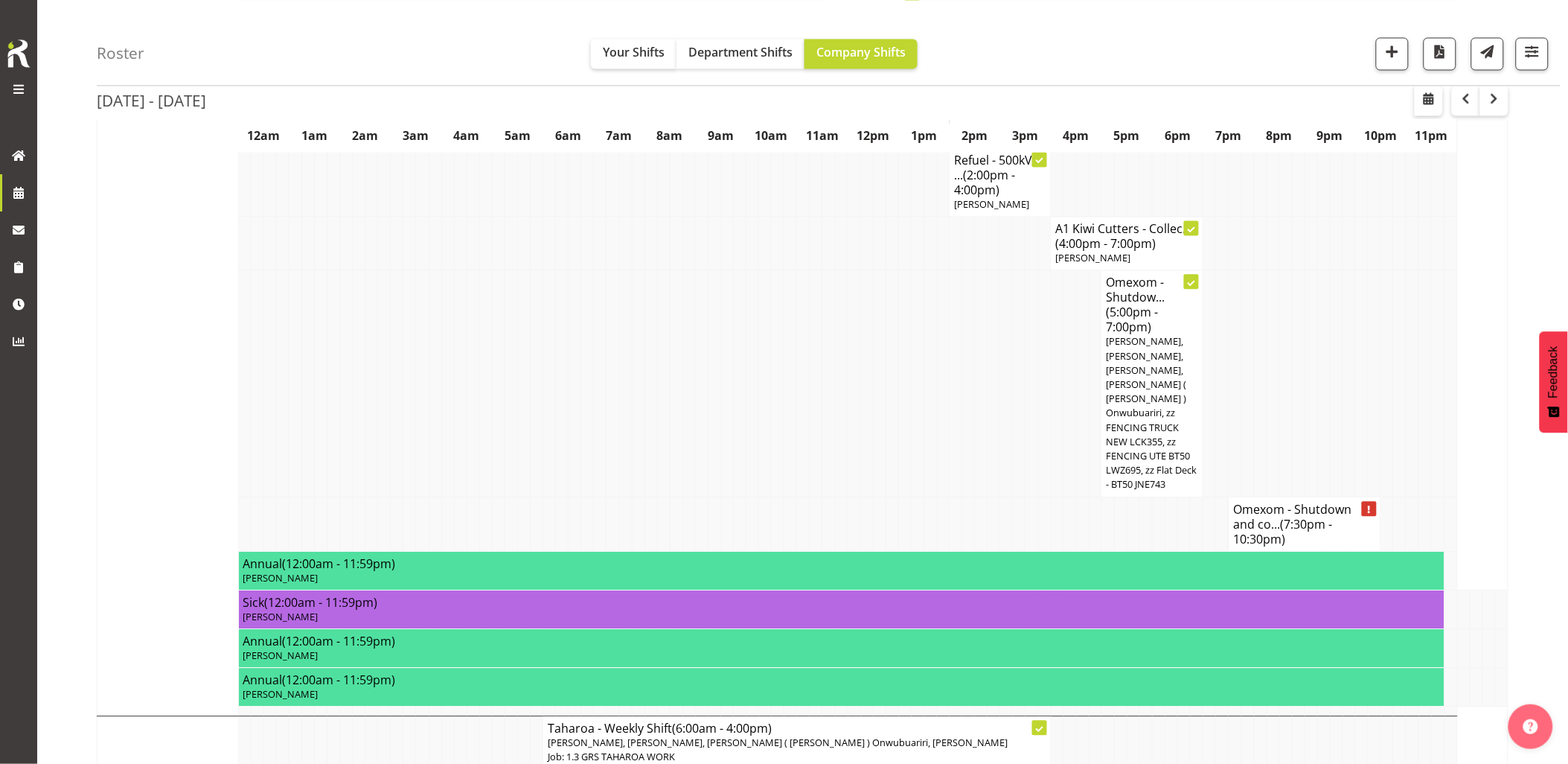
click at [711, 360] on td at bounding box center [714, 384] width 13 height 226
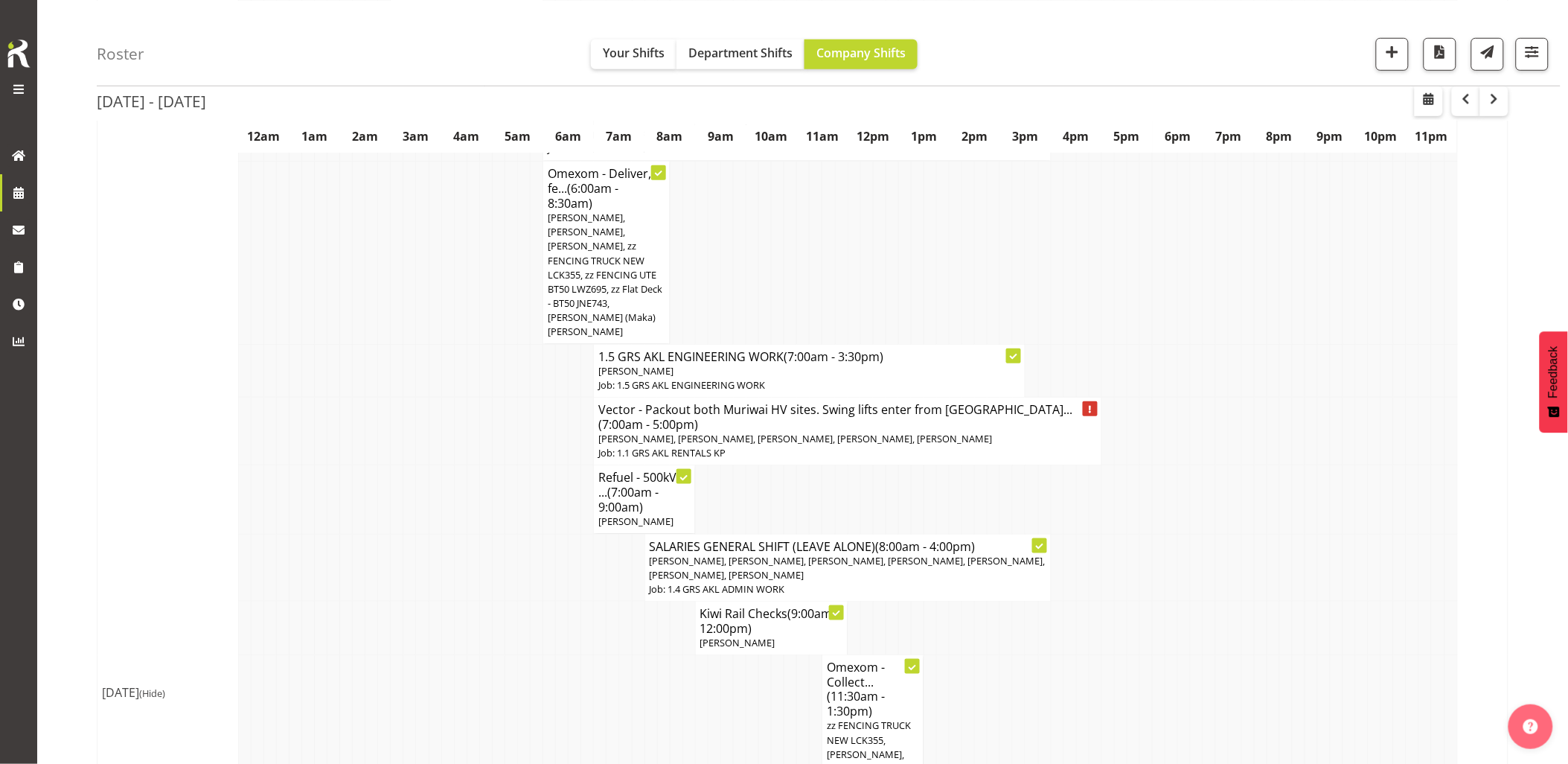
scroll to position [248, 0]
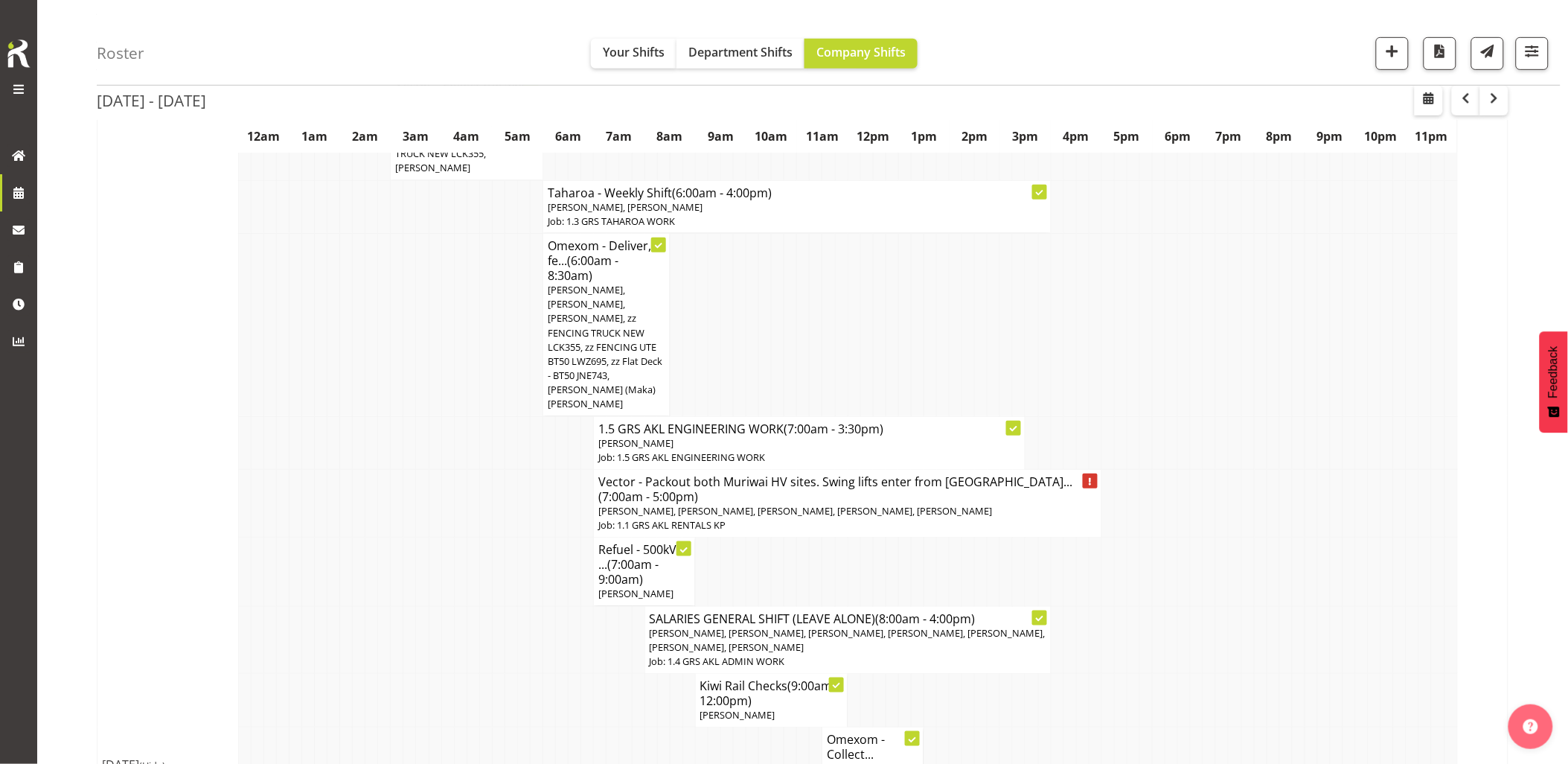
click at [470, 470] on td at bounding box center [472, 503] width 13 height 67
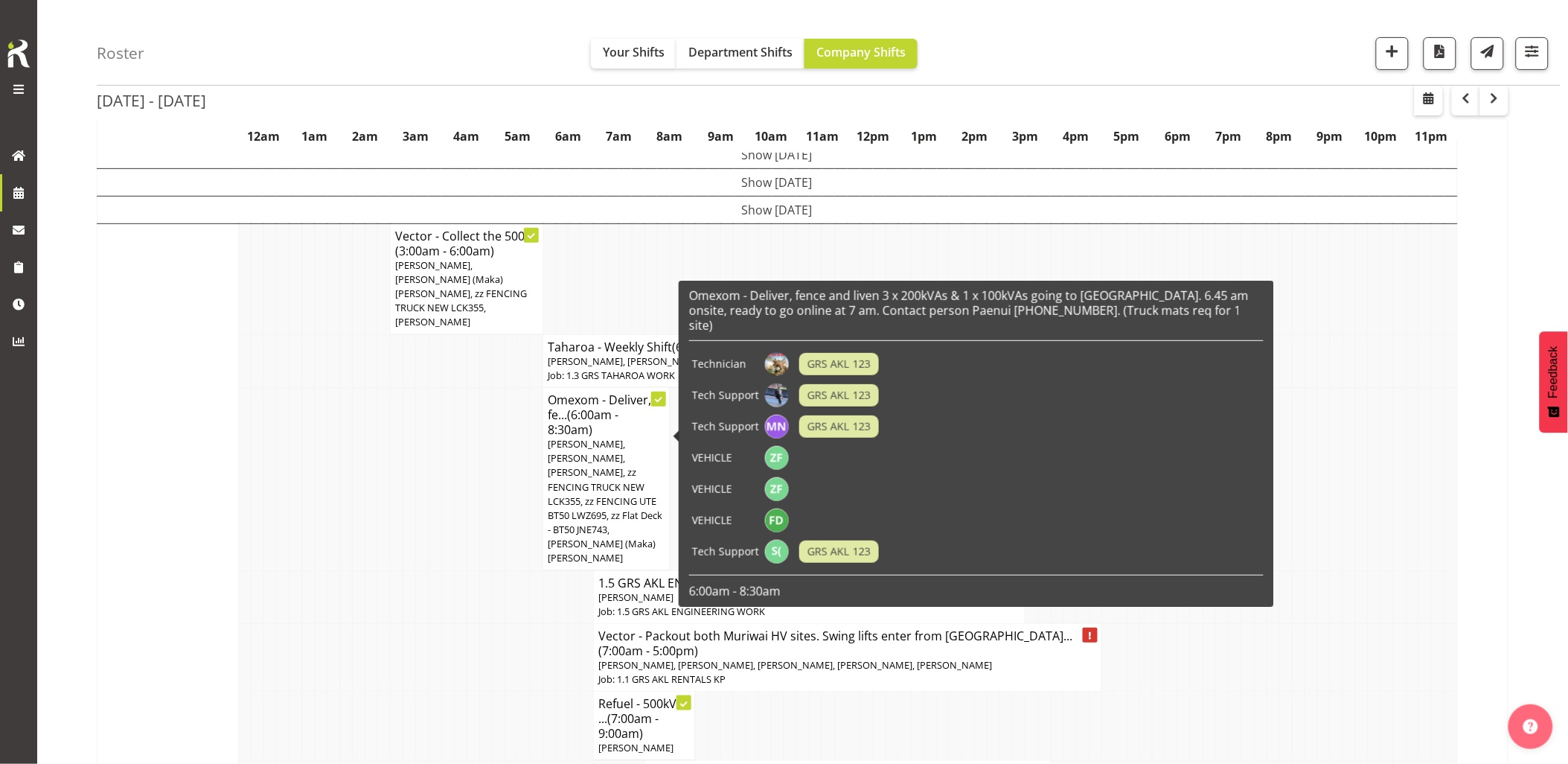
scroll to position [82, 0]
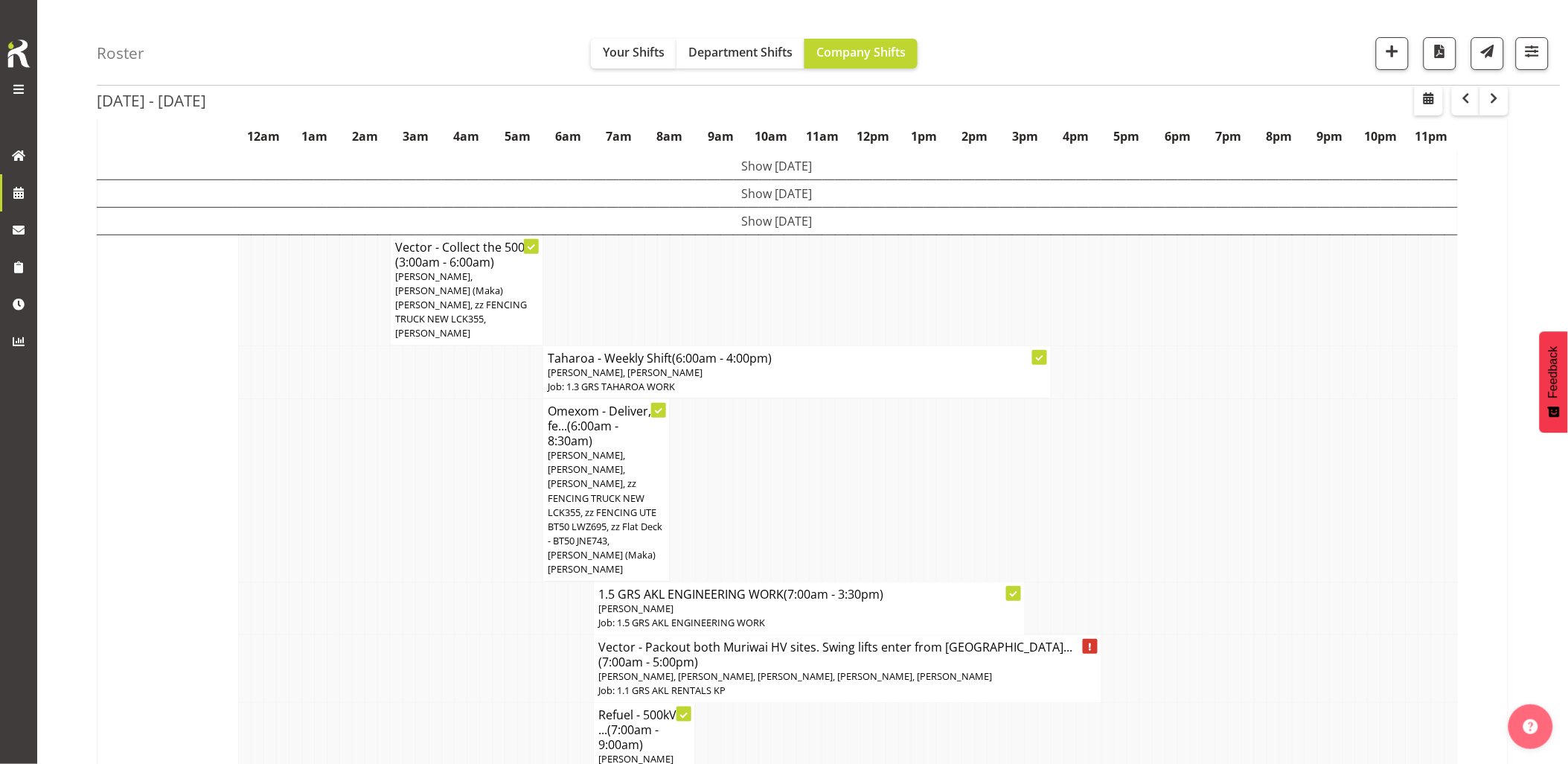
click at [467, 468] on td at bounding box center [472, 490] width 13 height 183
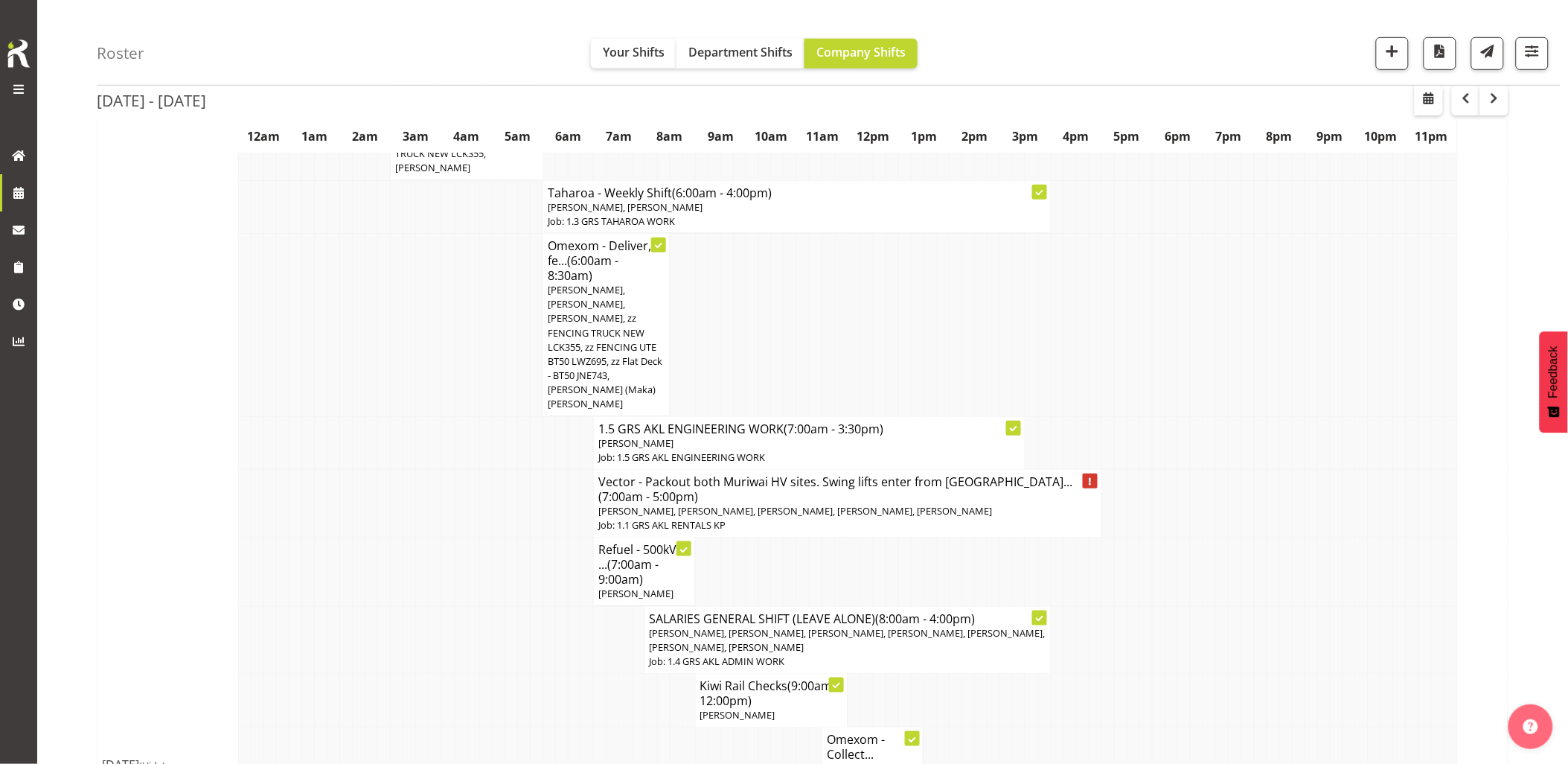
click at [448, 470] on td at bounding box center [448, 503] width 13 height 67
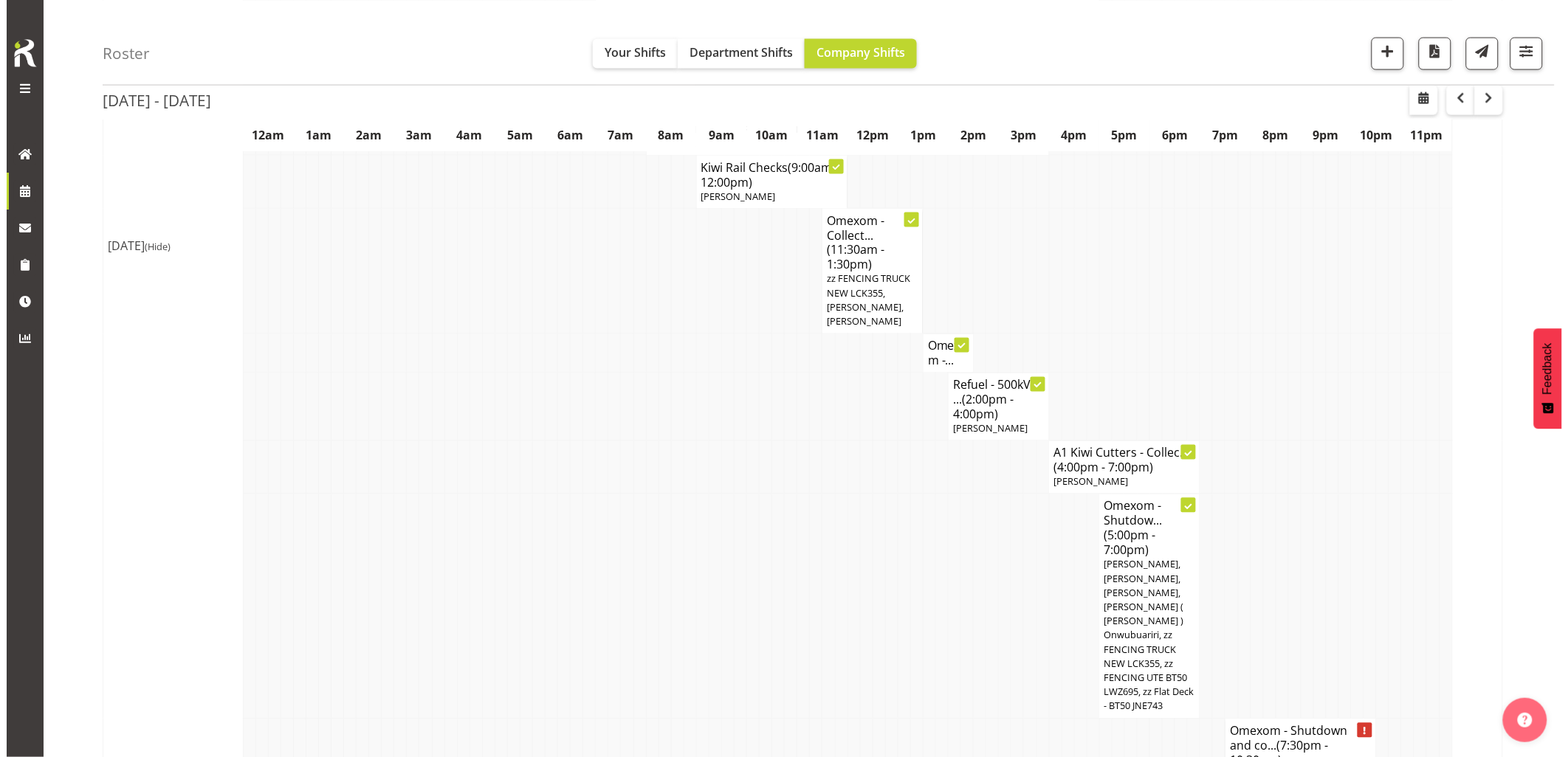
scroll to position [901, 0]
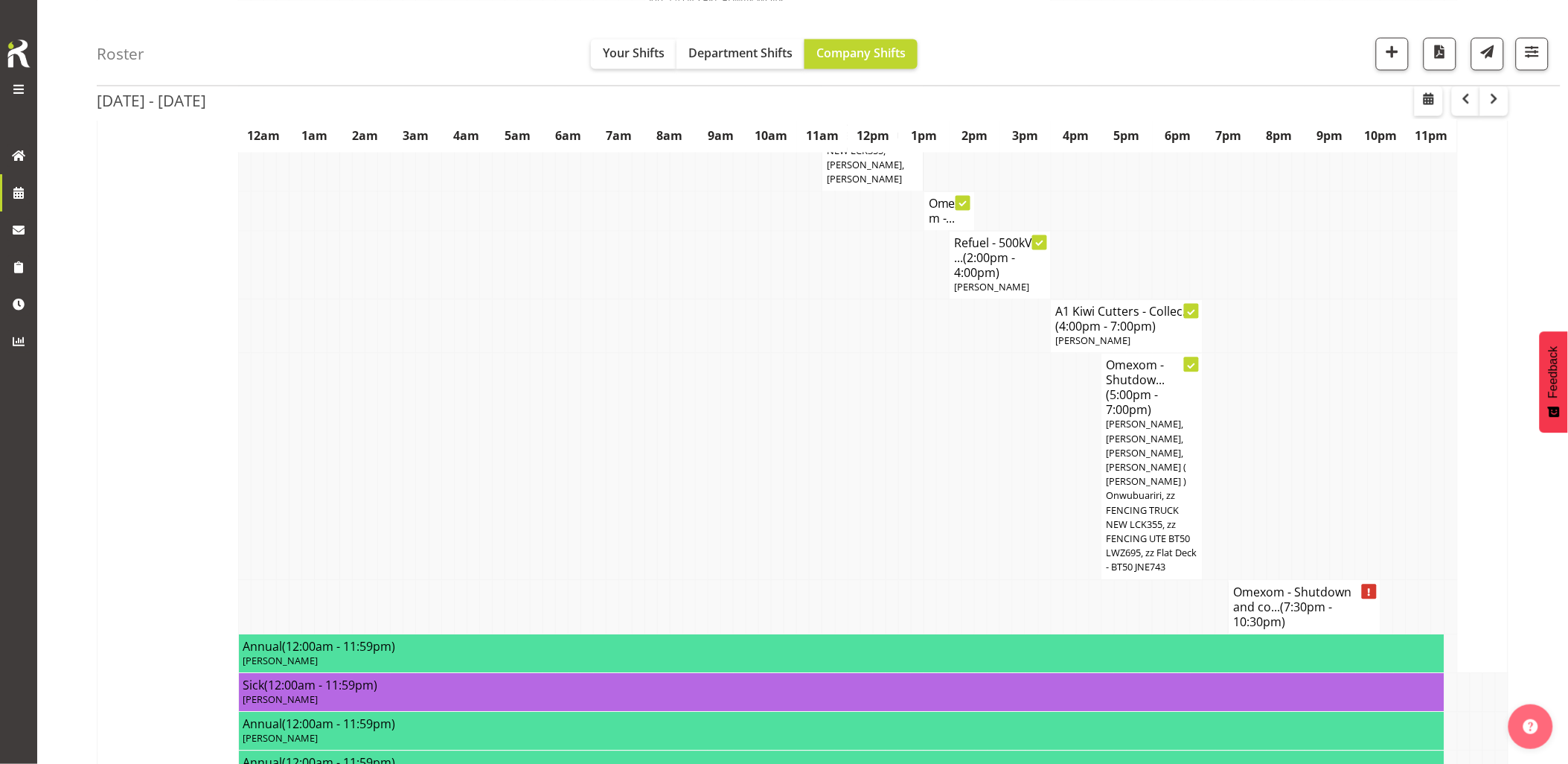
click at [1364, 376] on td at bounding box center [1362, 467] width 13 height 226
click at [1364, 361] on td at bounding box center [1362, 467] width 13 height 226
click at [572, 354] on td at bounding box center [575, 467] width 13 height 226
click at [1424, 106] on span "button" at bounding box center [1429, 98] width 18 height 18
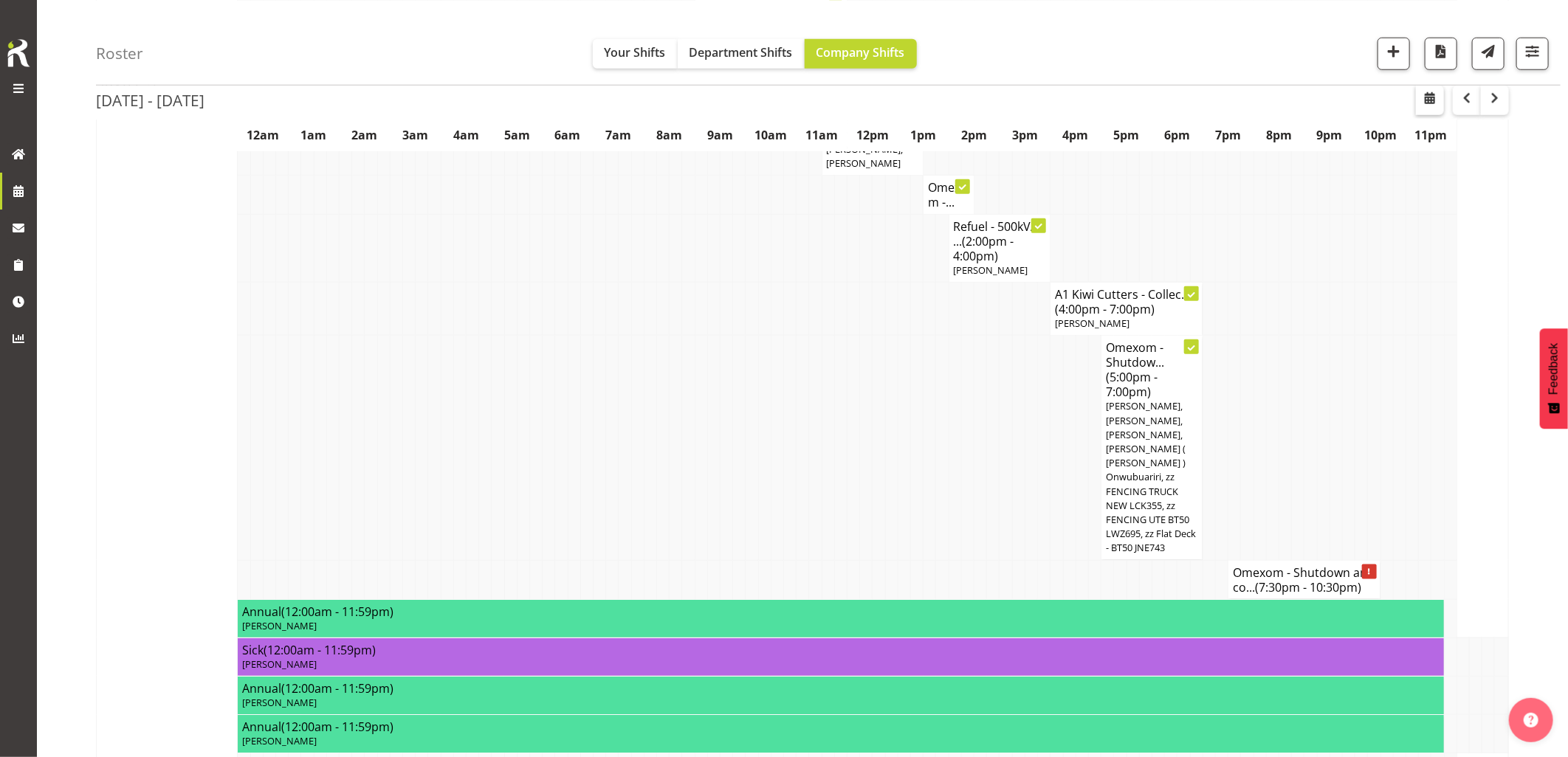
select select "8"
select select "2025"
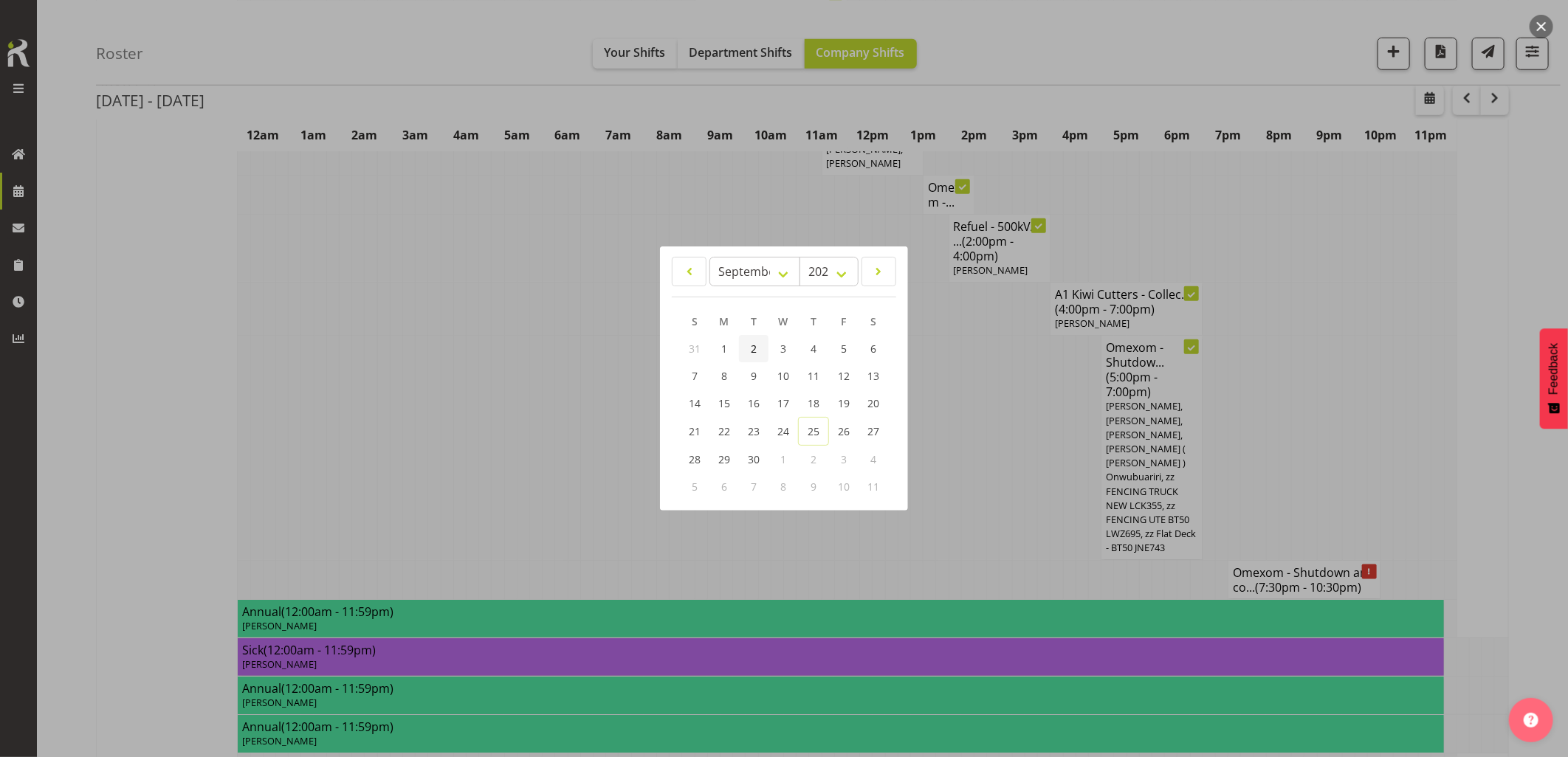
click at [756, 352] on link "2" at bounding box center [754, 349] width 29 height 27
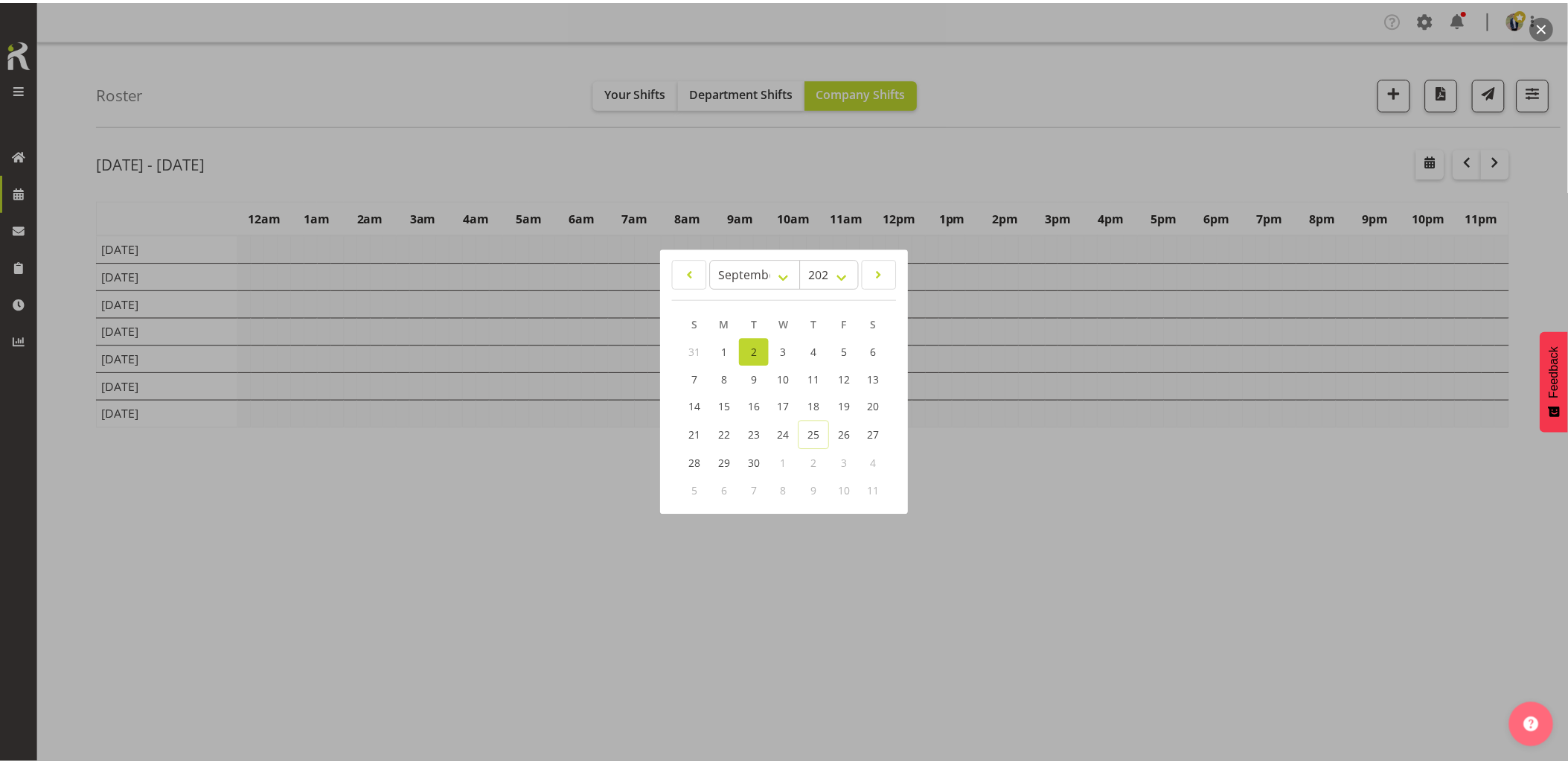
scroll to position [0, 0]
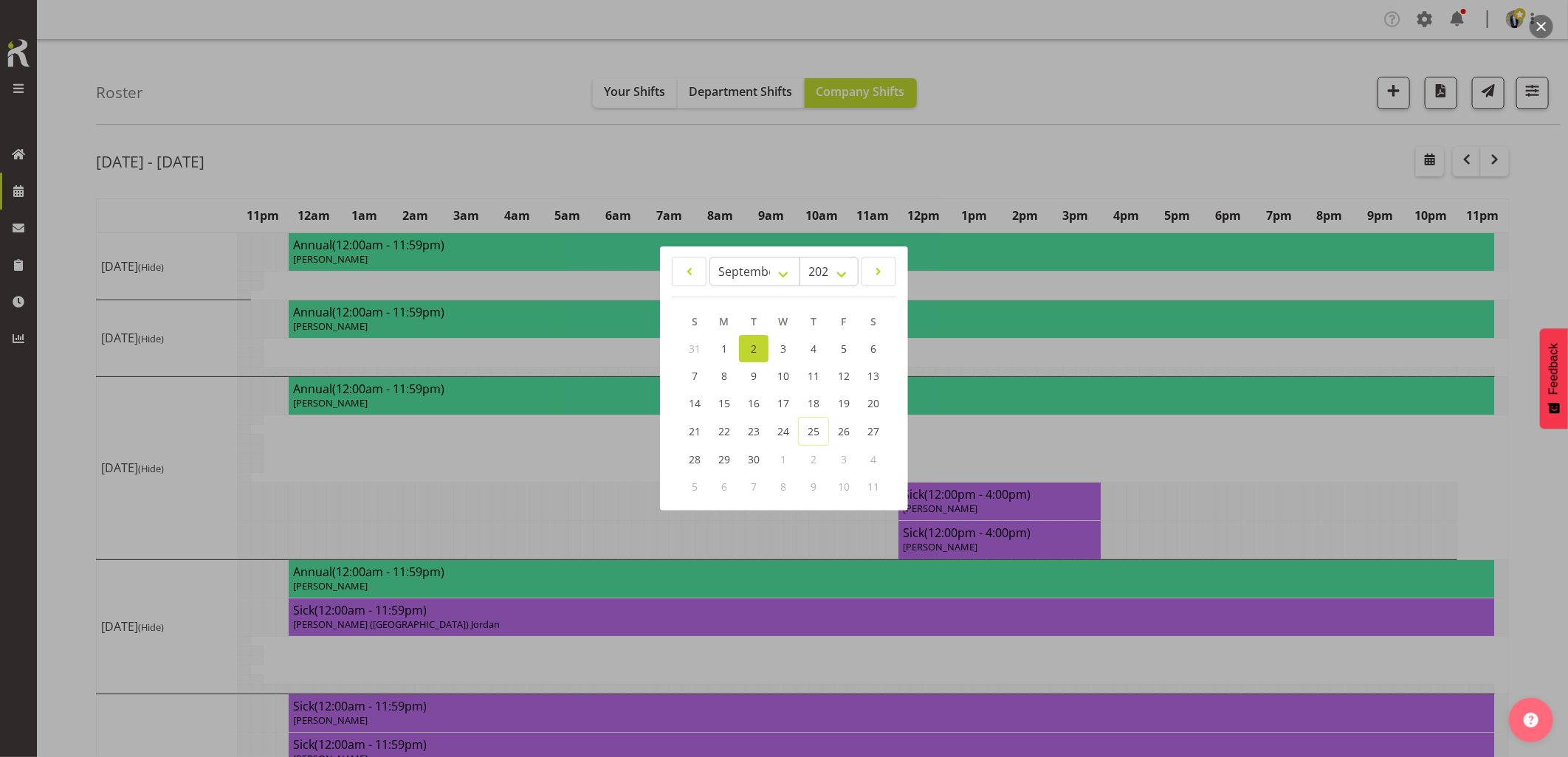
click at [439, 124] on div at bounding box center [784, 378] width 1568 height 757
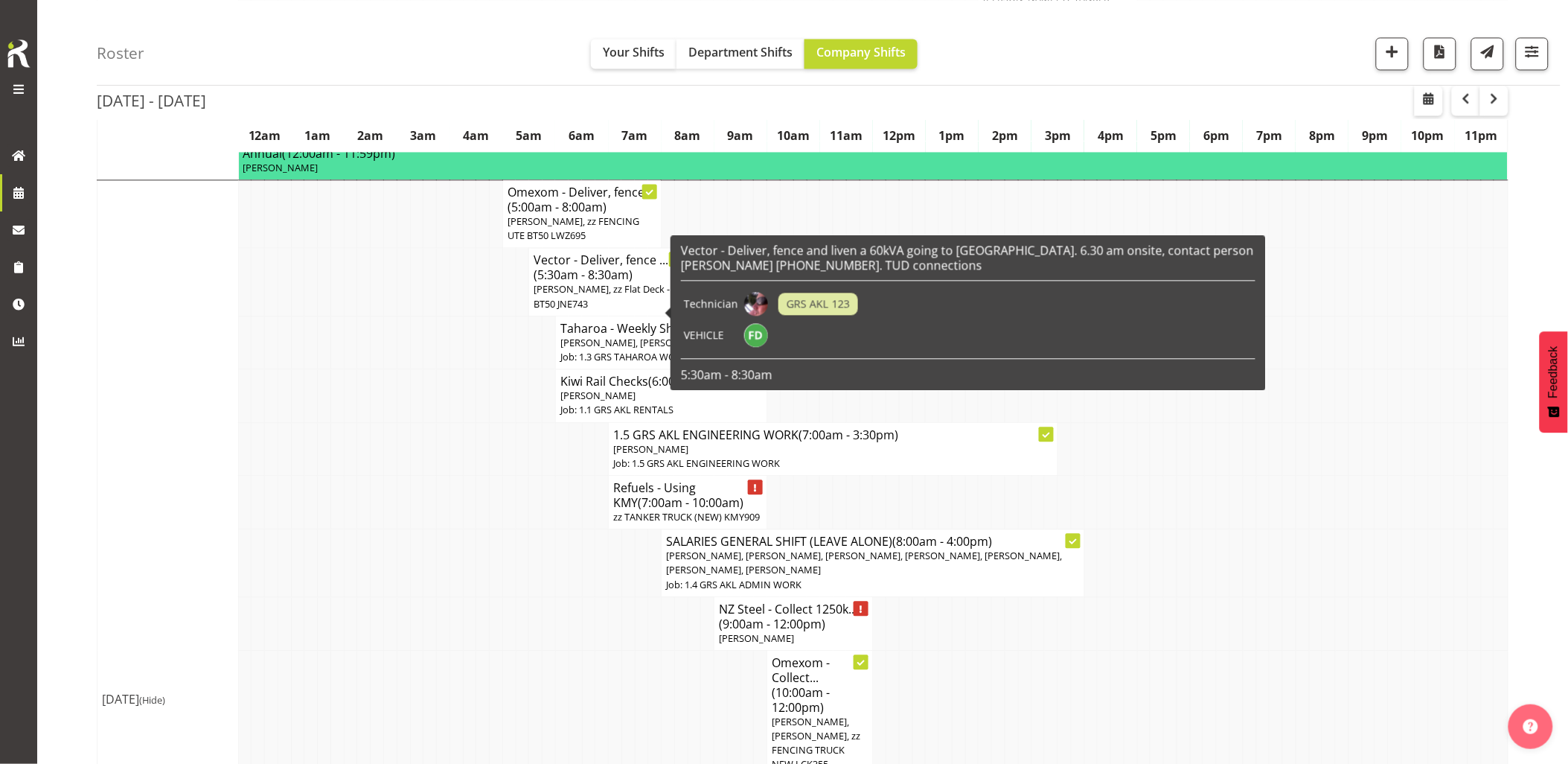
scroll to position [1075, 0]
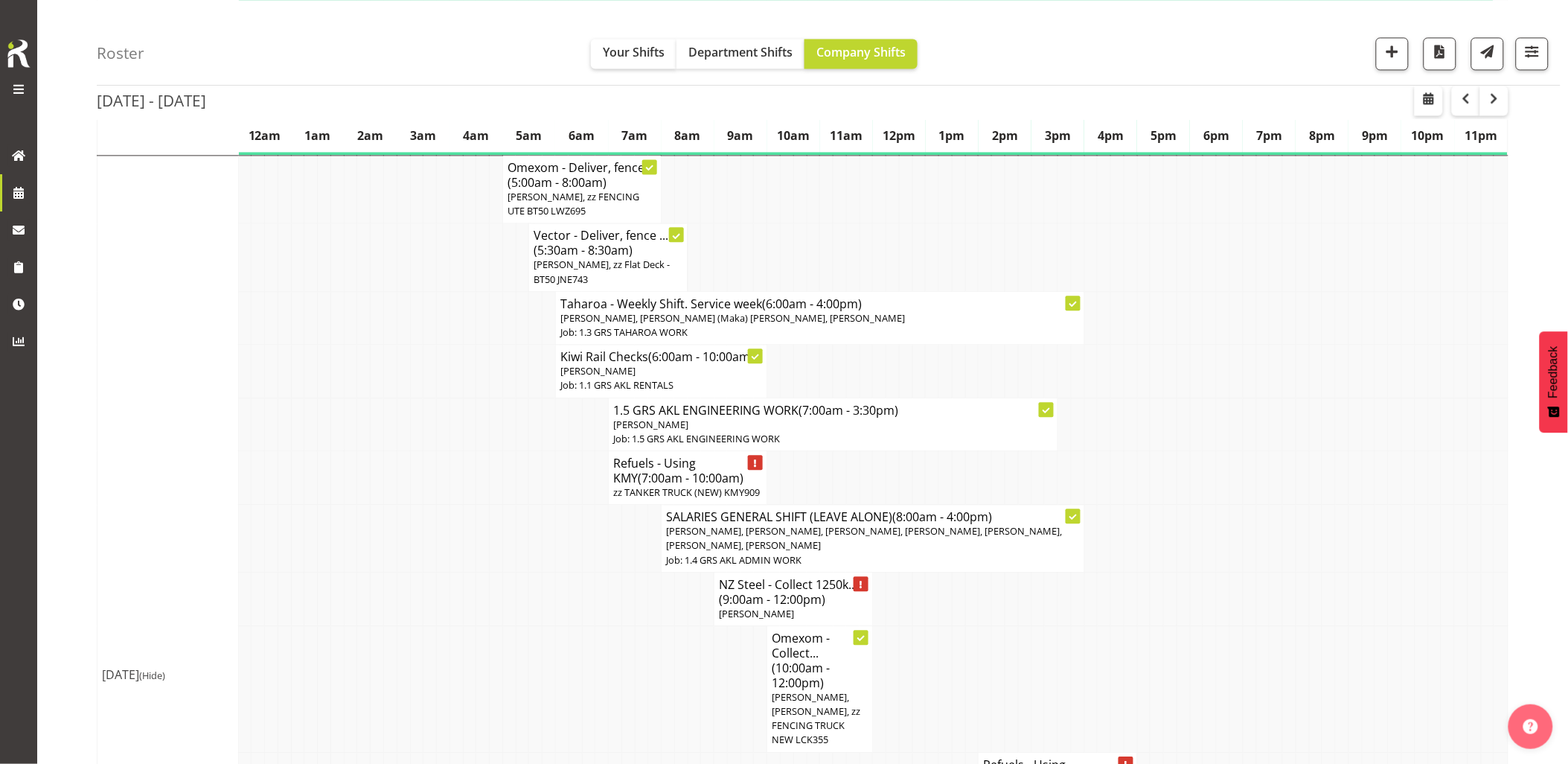
click at [499, 451] on td at bounding box center [496, 423] width 14 height 53
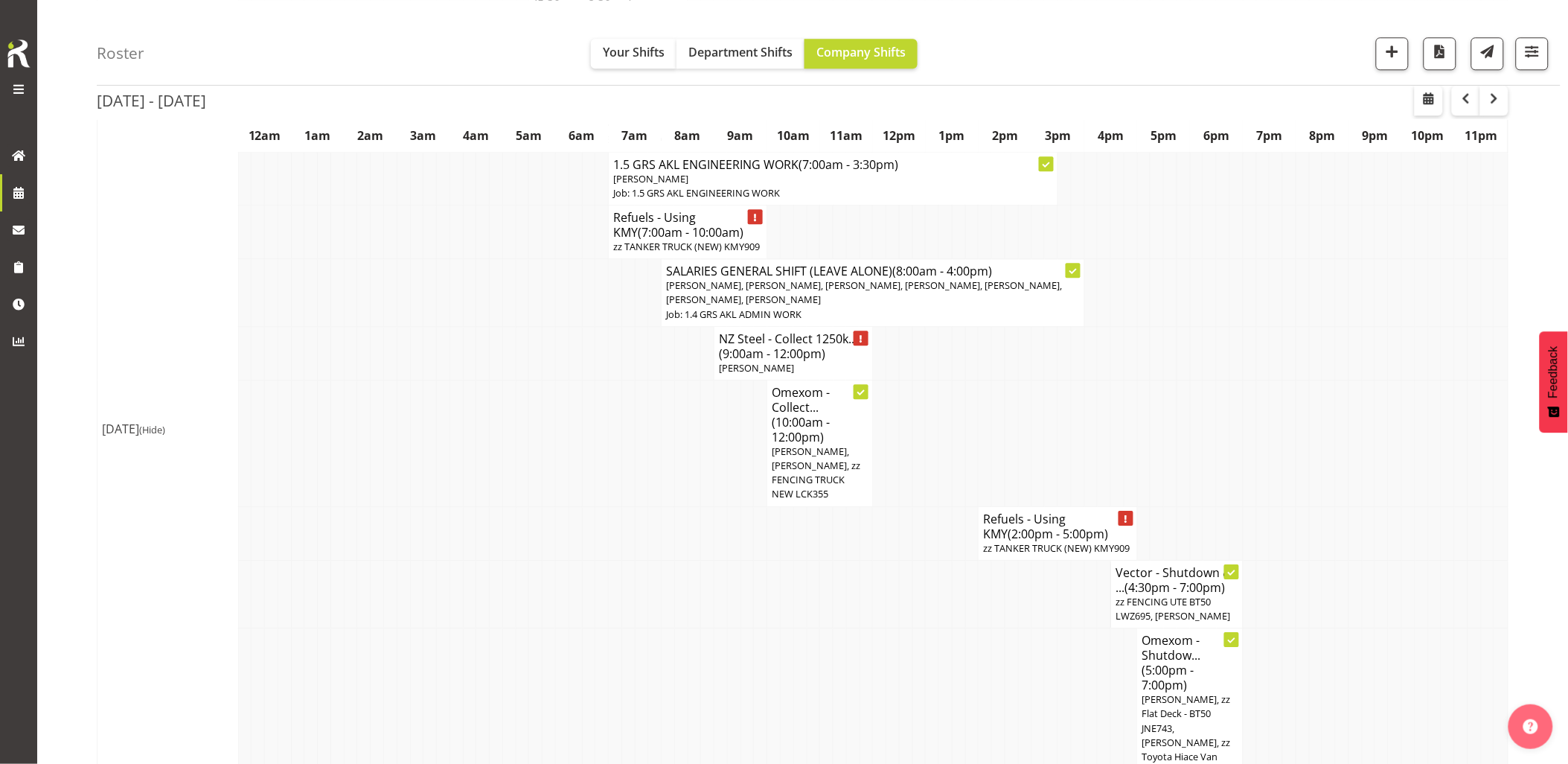
scroll to position [1406, 0]
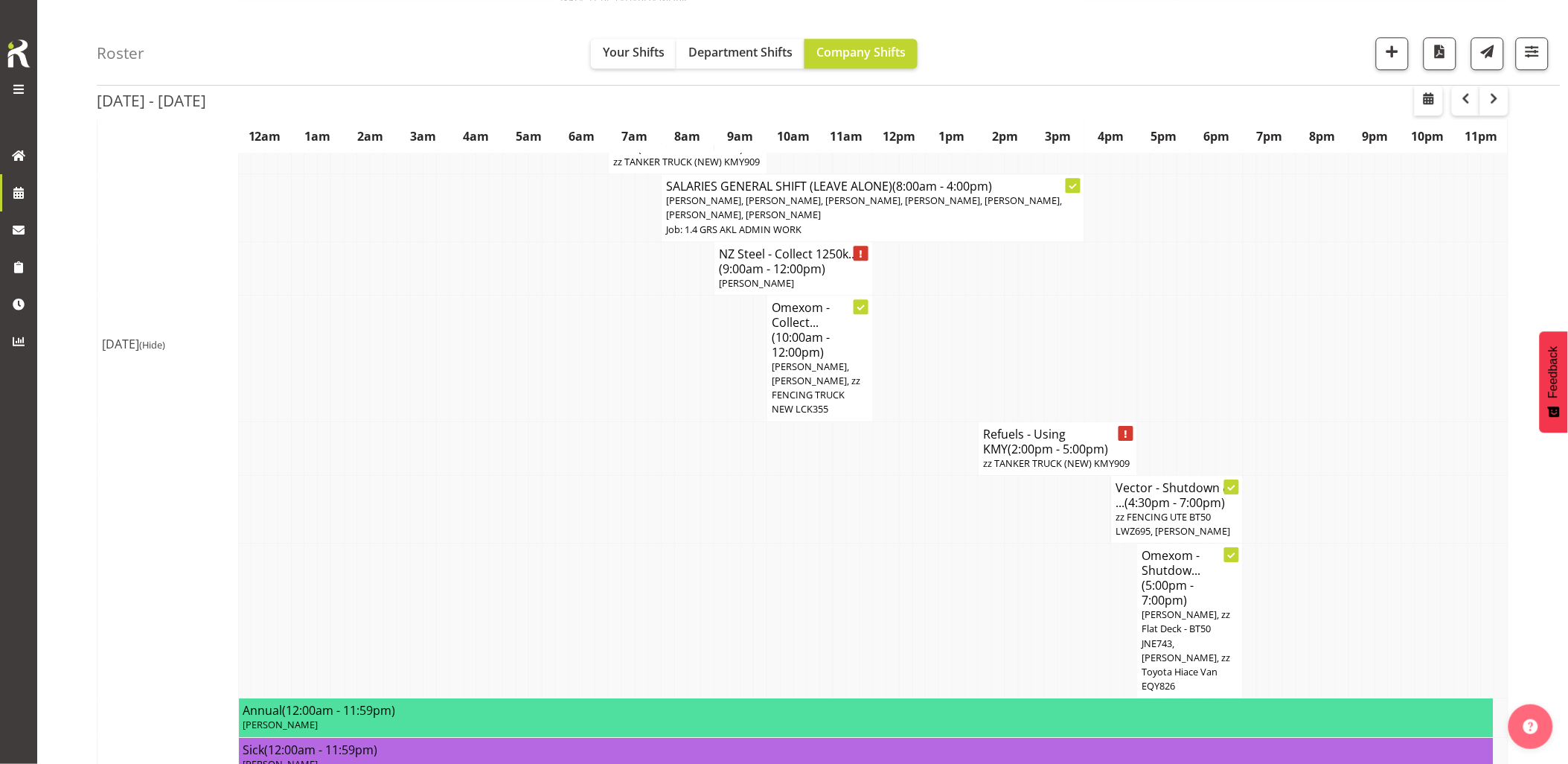
click at [781, 567] on td at bounding box center [787, 621] width 14 height 155
click at [676, 568] on td at bounding box center [681, 621] width 14 height 155
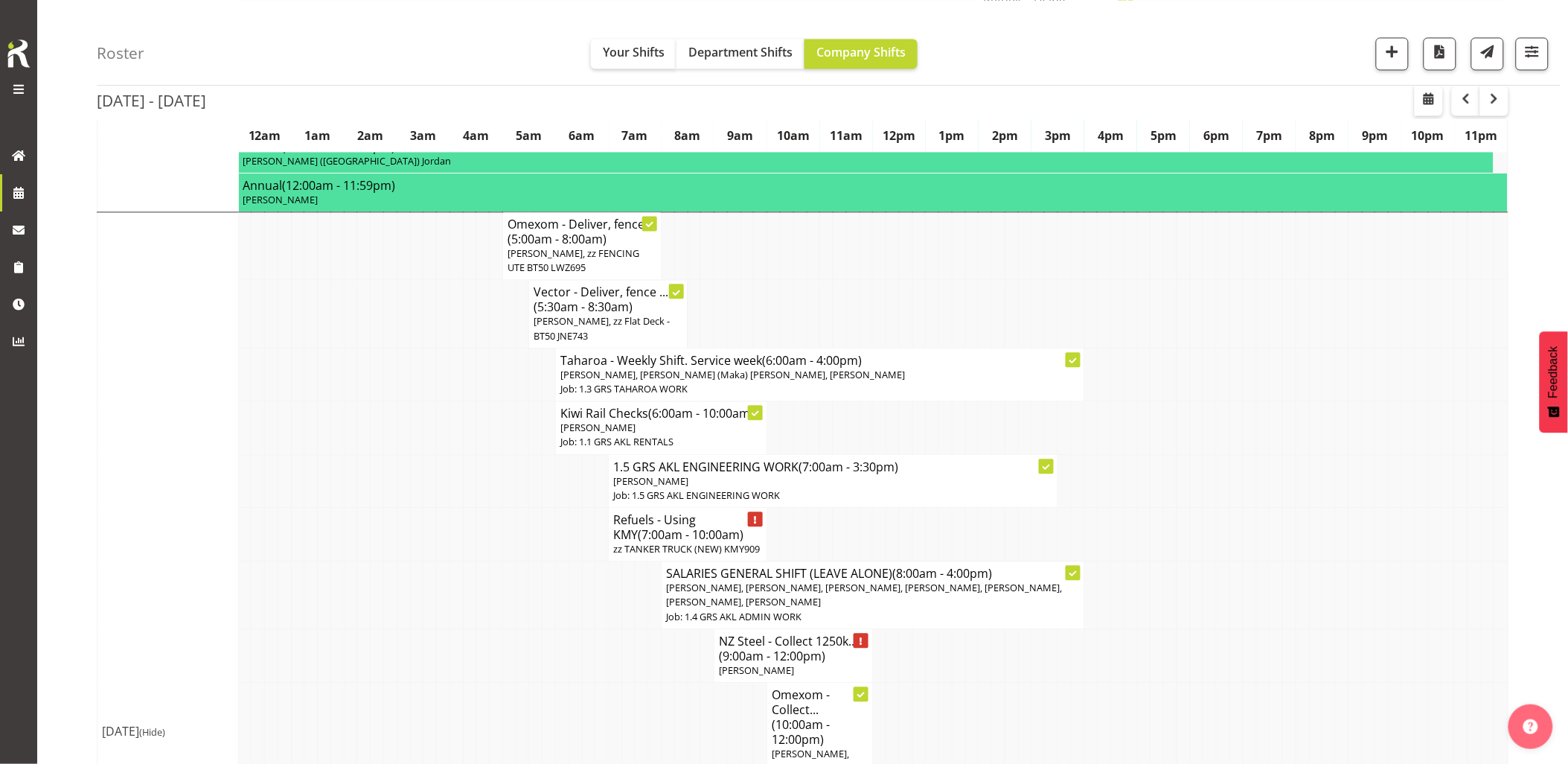
scroll to position [993, 0]
